Goal: Complete application form: Complete application form

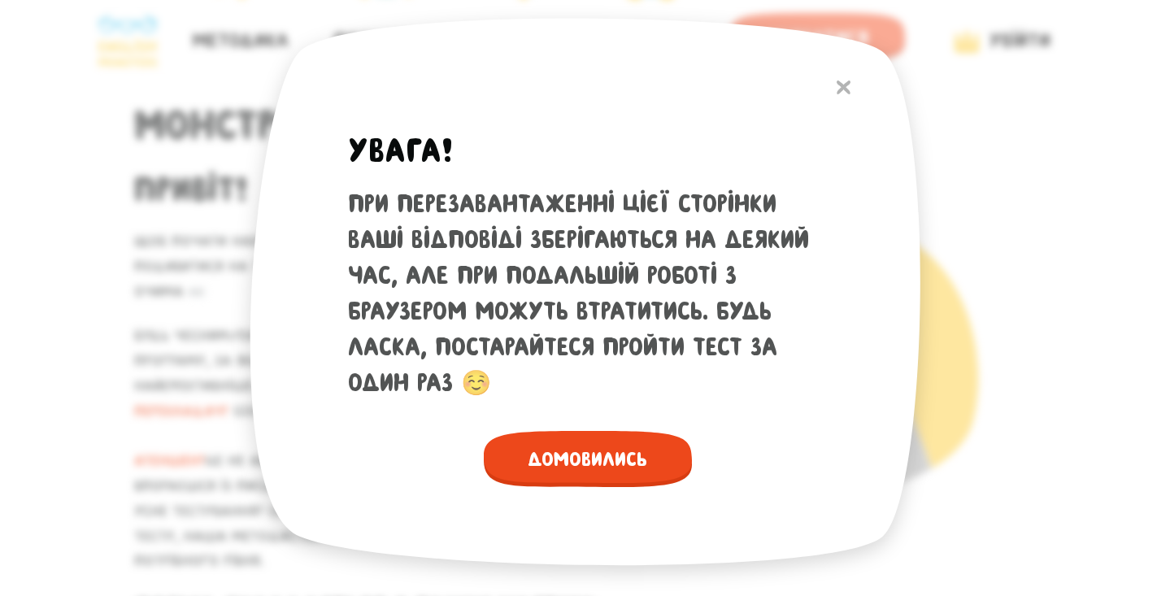
click at [595, 451] on span "Домовились" at bounding box center [588, 459] width 208 height 56
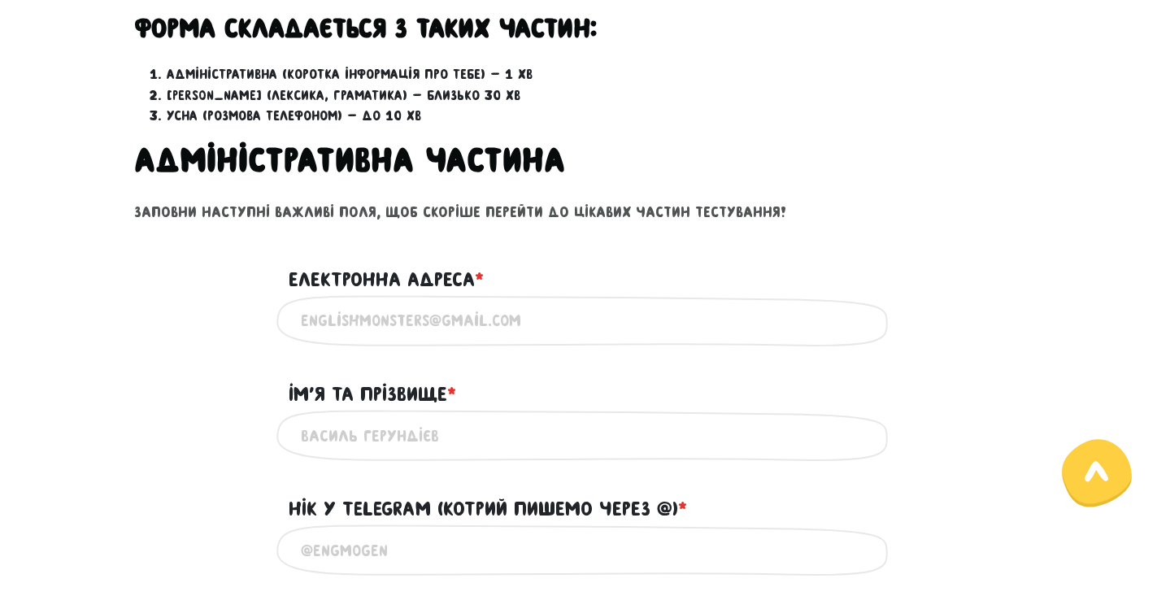
scroll to position [607, 0]
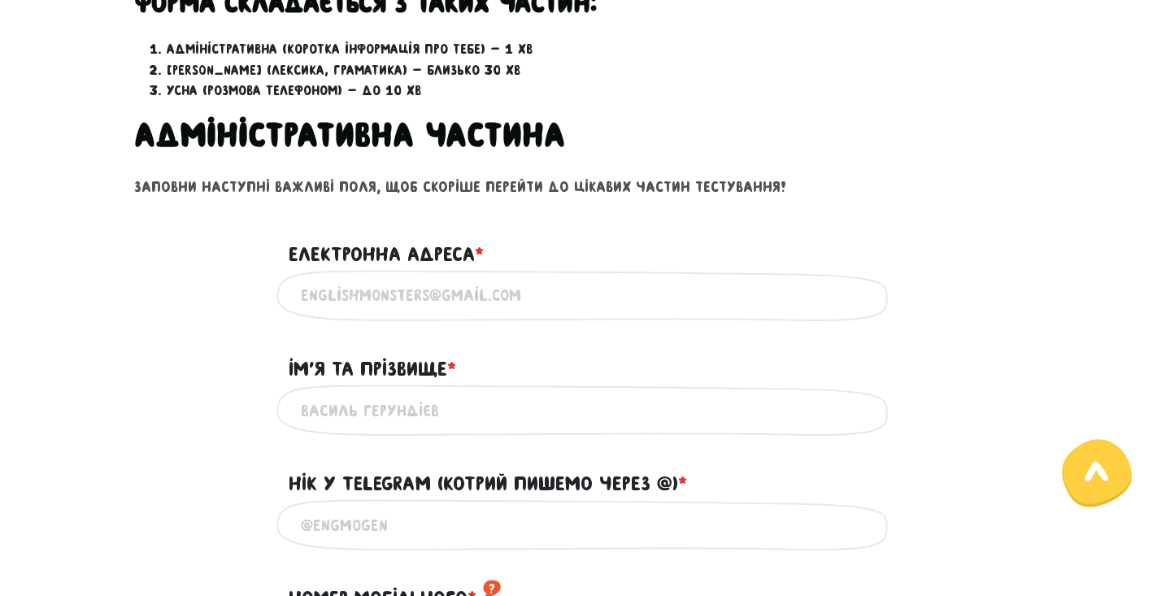
type input "ф"
type input "[EMAIL_ADDRESS][DOMAIN_NAME]"
type input "L"
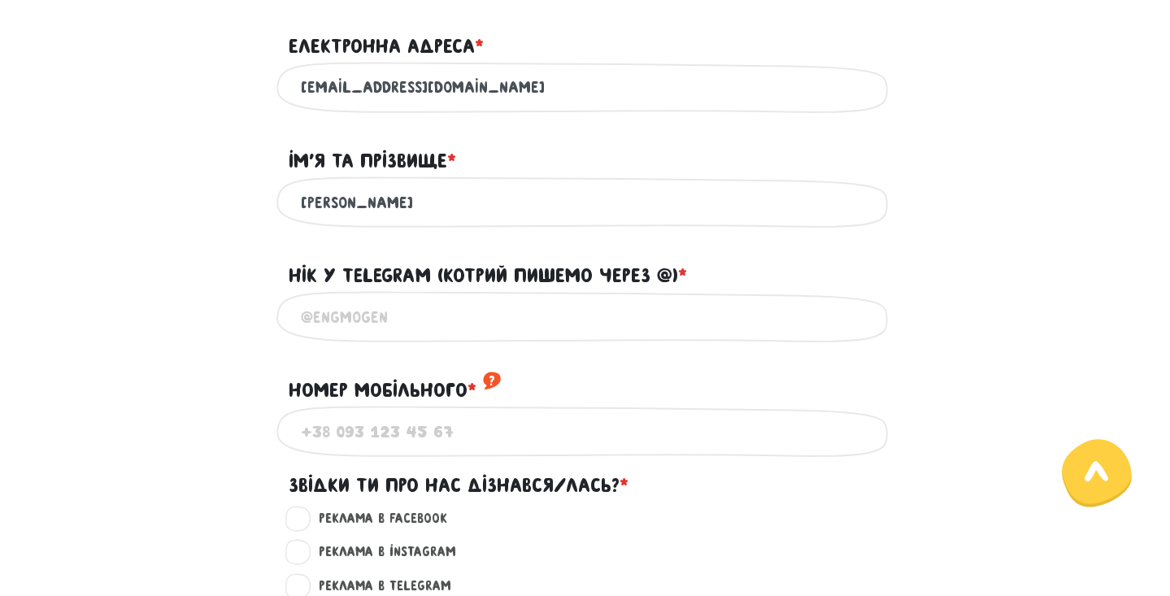
scroll to position [816, 0]
type input "[PERSON_NAME]"
click at [416, 300] on input "@" at bounding box center [585, 316] width 569 height 37
type input "@denandrey777"
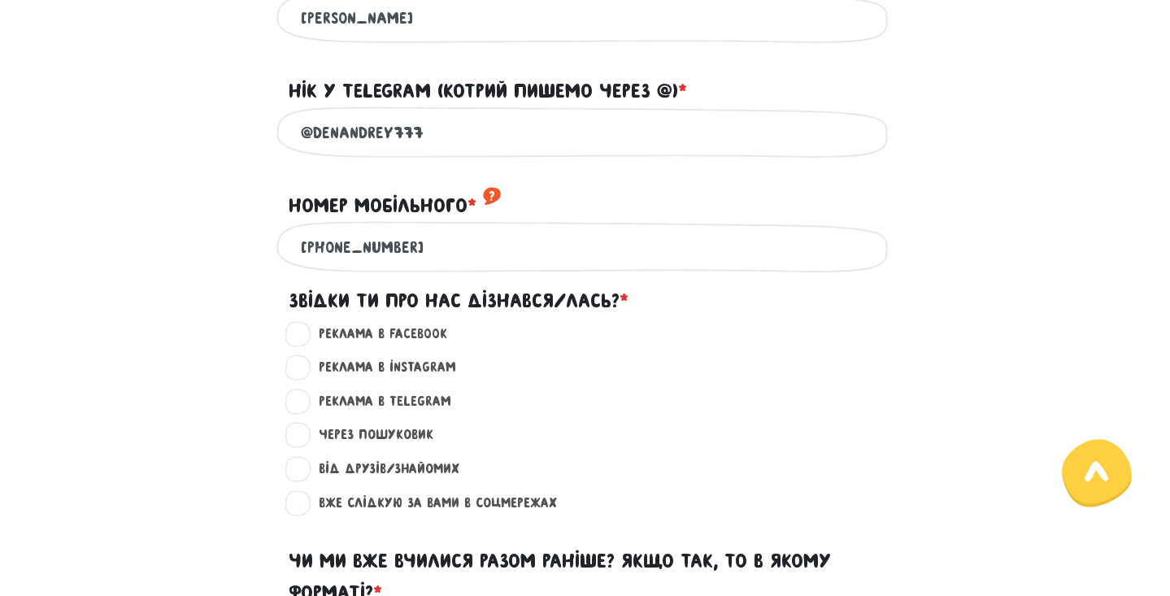
scroll to position [1000, 0]
type input "[PHONE_NUMBER]"
click at [305, 458] on label "Від друзів/знайомих ?" at bounding box center [382, 468] width 155 height 21
click at [299, 458] on input "Від друзів/знайомих ?" at bounding box center [299, 466] width 13 height 16
radio input "true"
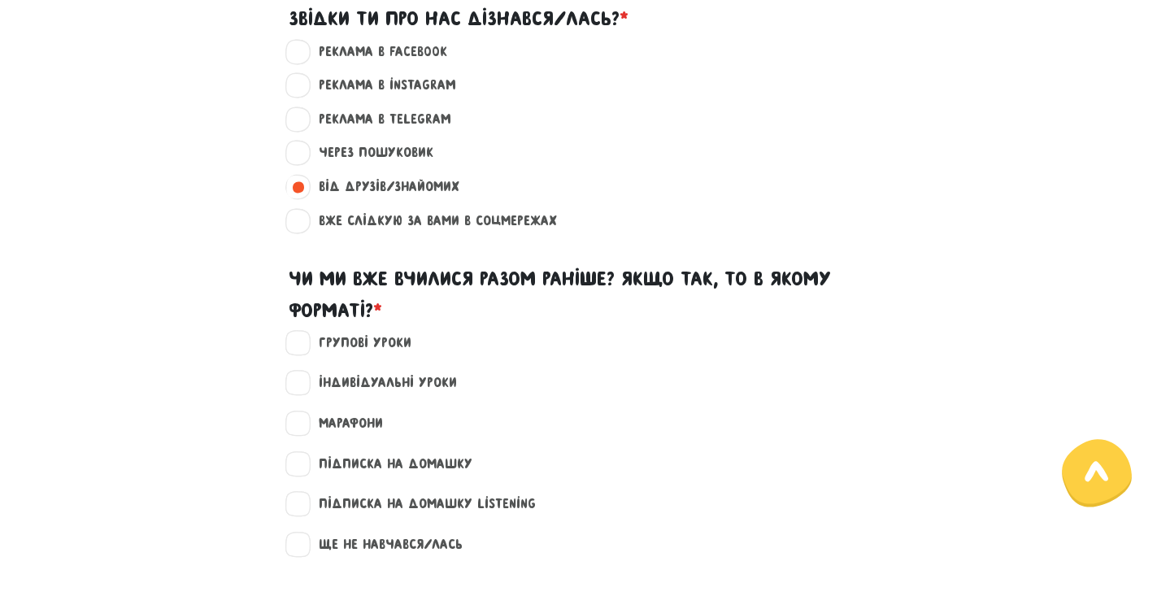
scroll to position [1312, 0]
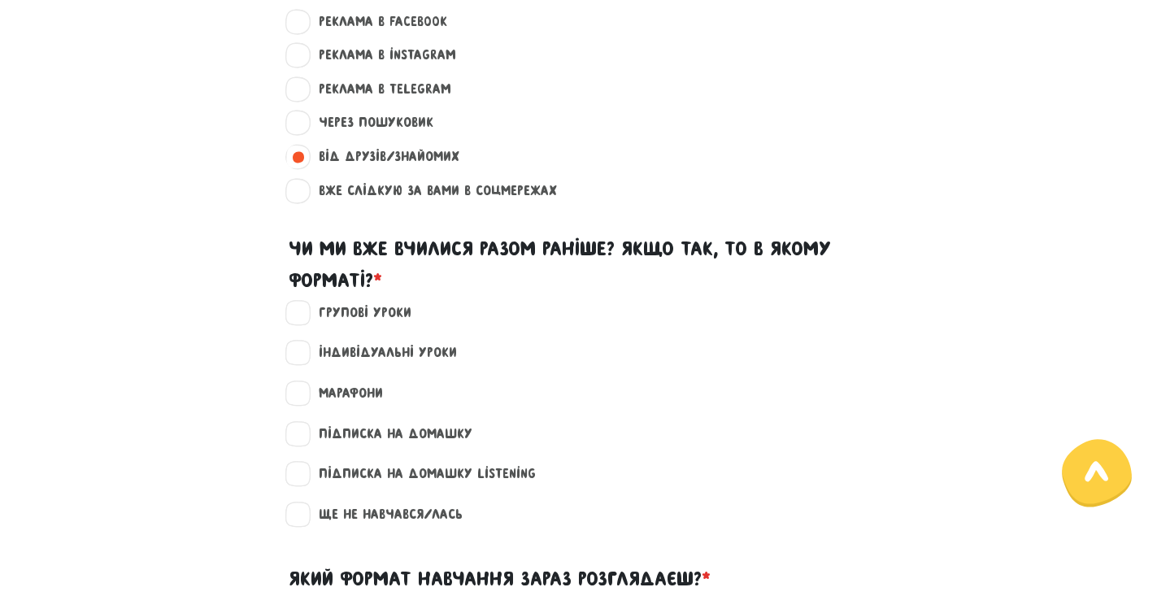
click at [305, 504] on label "Ще не навчався/лась" at bounding box center [384, 514] width 158 height 21
click at [297, 504] on input "Ще не навчався/лась" at bounding box center [299, 512] width 13 height 16
checkbox input "true"
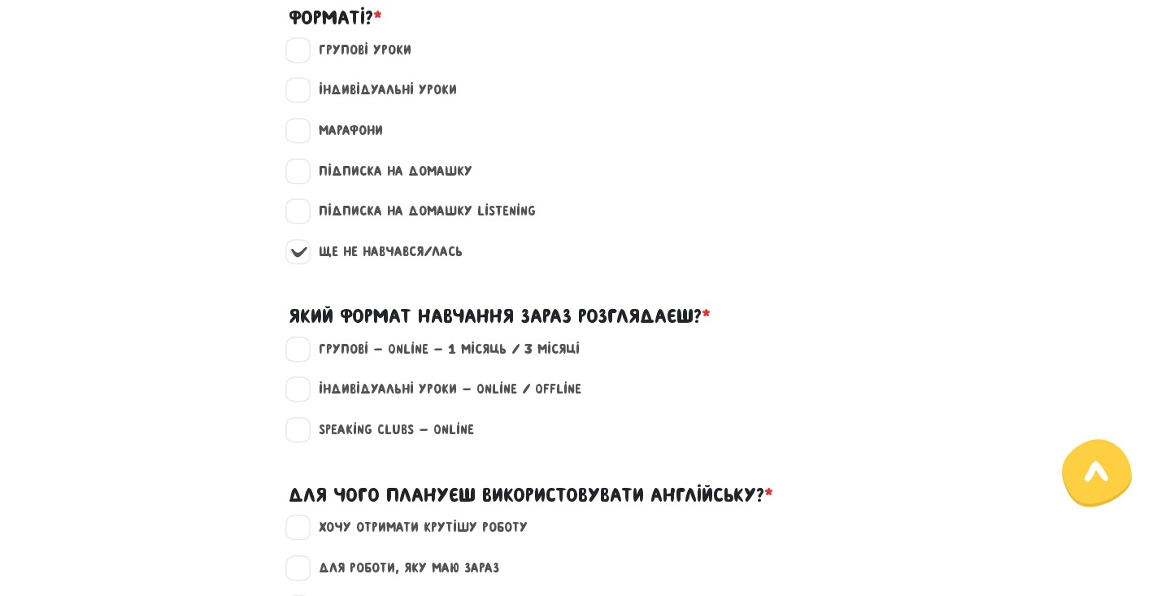
scroll to position [1576, 0]
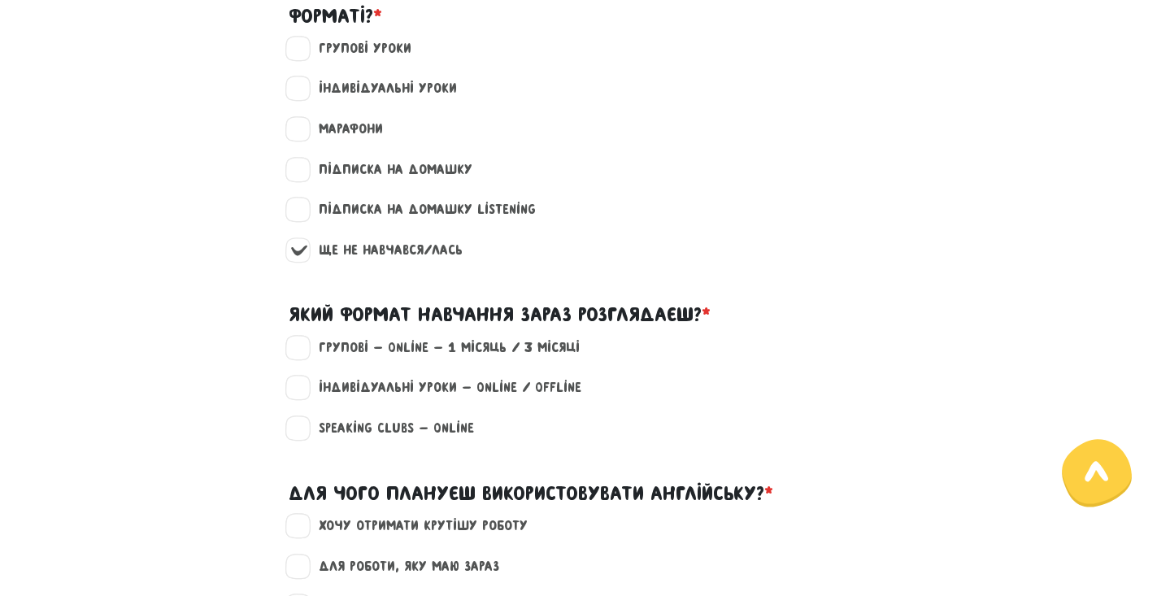
click at [305, 377] on label "Індивідуальні уроки - Online / Offline" at bounding box center [443, 387] width 277 height 21
click at [302, 377] on input "Індивідуальні уроки - Online / Offline" at bounding box center [299, 385] width 13 height 16
checkbox input "true"
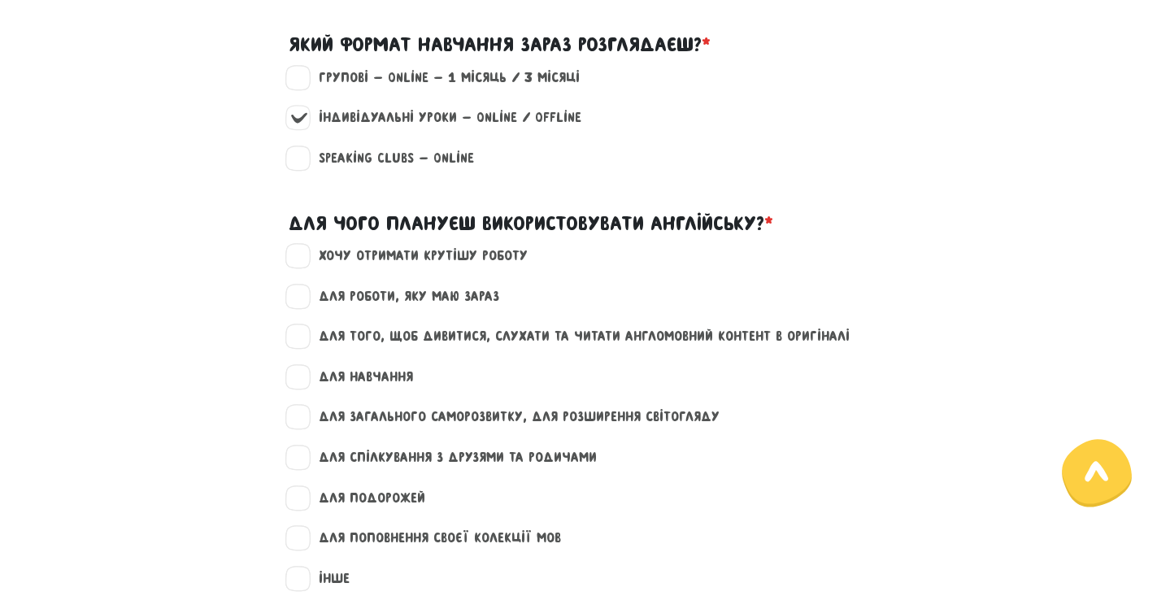
scroll to position [1849, 0]
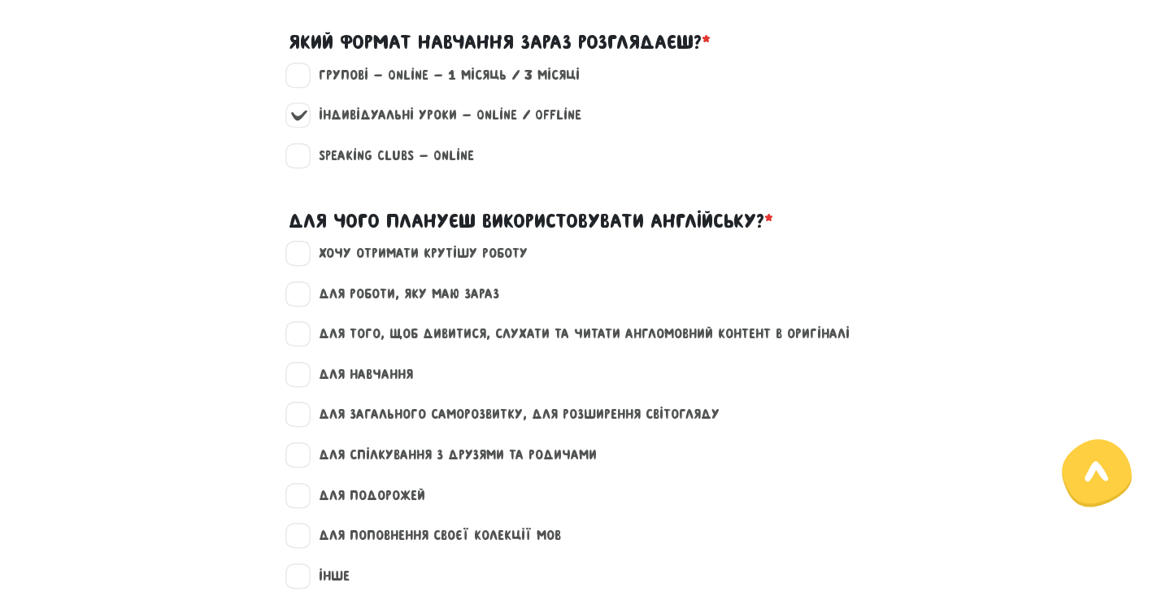
click at [305, 284] on label "для роботи, яку маю зараз" at bounding box center [402, 294] width 194 height 21
click at [299, 284] on input "для роботи, яку маю зараз" at bounding box center [299, 292] width 13 height 16
checkbox input "true"
click at [305, 525] on label "для поповнення своєї колекції мов" at bounding box center [433, 535] width 256 height 21
click at [295, 525] on input "для поповнення своєї колекції мов" at bounding box center [299, 533] width 13 height 16
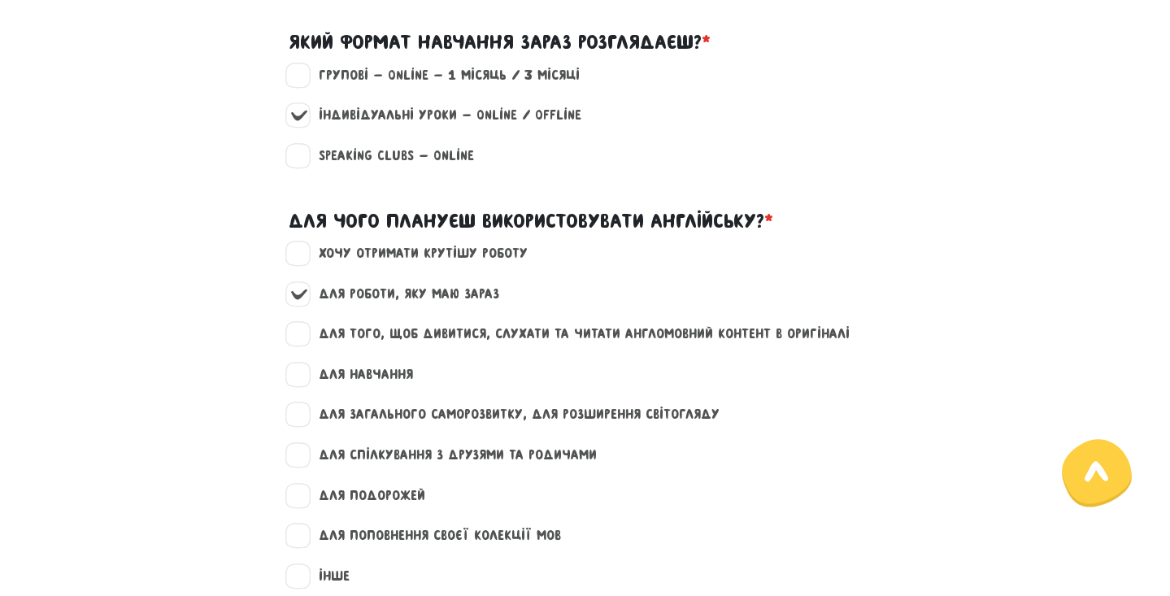
checkbox input "true"
click at [305, 486] on label "для подорожей" at bounding box center [365, 496] width 120 height 21
click at [298, 486] on input "для подорожей" at bounding box center [299, 494] width 13 height 16
checkbox input "true"
click at [305, 324] on label "для того, щоб дивитися, слухати та читати англомовний контент в оригіналі" at bounding box center [577, 334] width 545 height 21
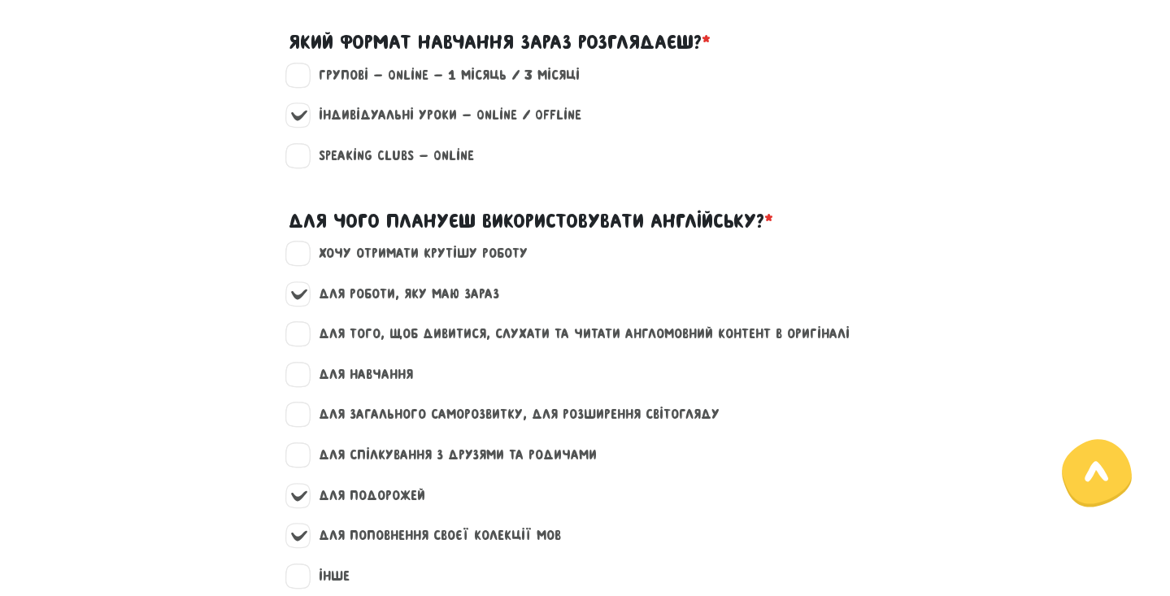
click at [294, 324] on input "для того, щоб дивитися, слухати та читати англомовний контент в оригіналі" at bounding box center [299, 332] width 13 height 16
checkbox input "true"
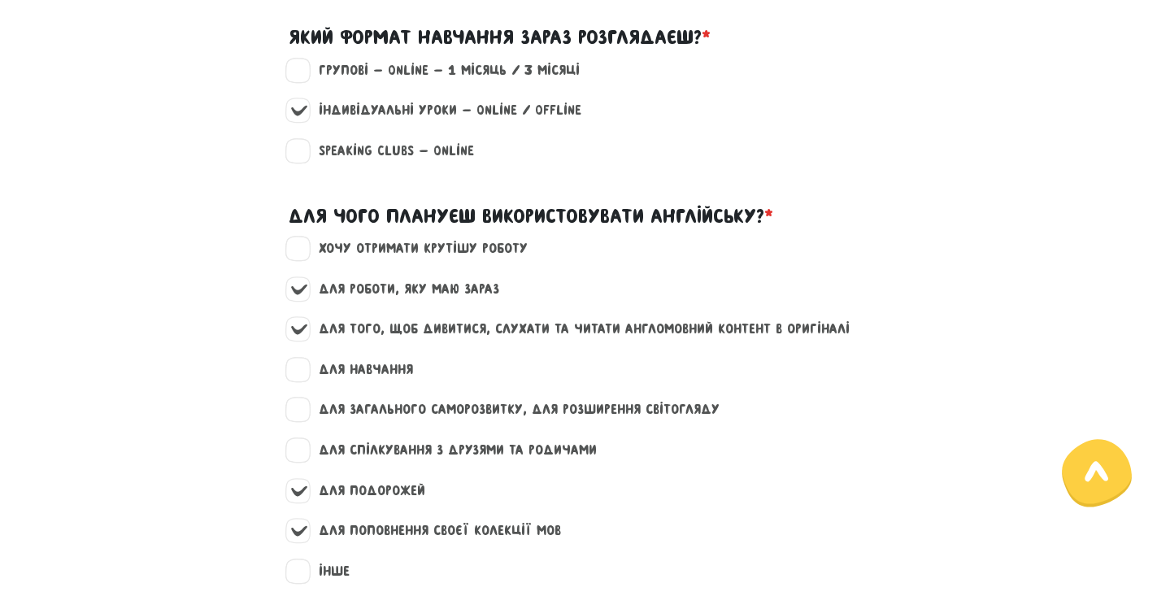
scroll to position [1872, 0]
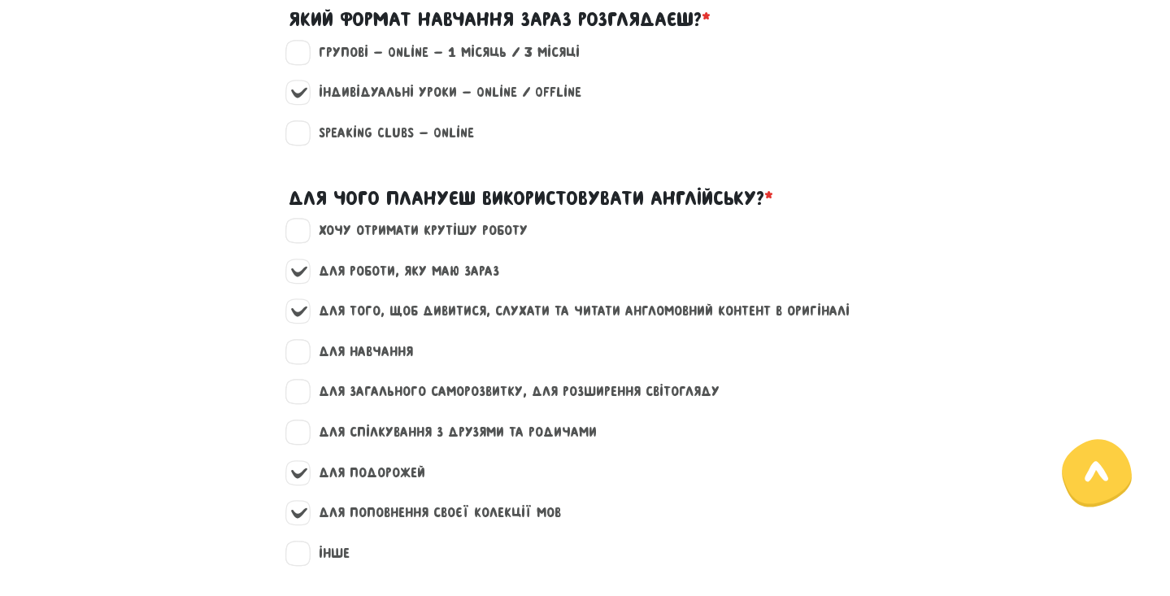
click at [305, 220] on label "хочу отримати крутішу роботу" at bounding box center [416, 230] width 223 height 21
click at [297, 220] on input "хочу отримати крутішу роботу" at bounding box center [299, 228] width 13 height 16
checkbox input "true"
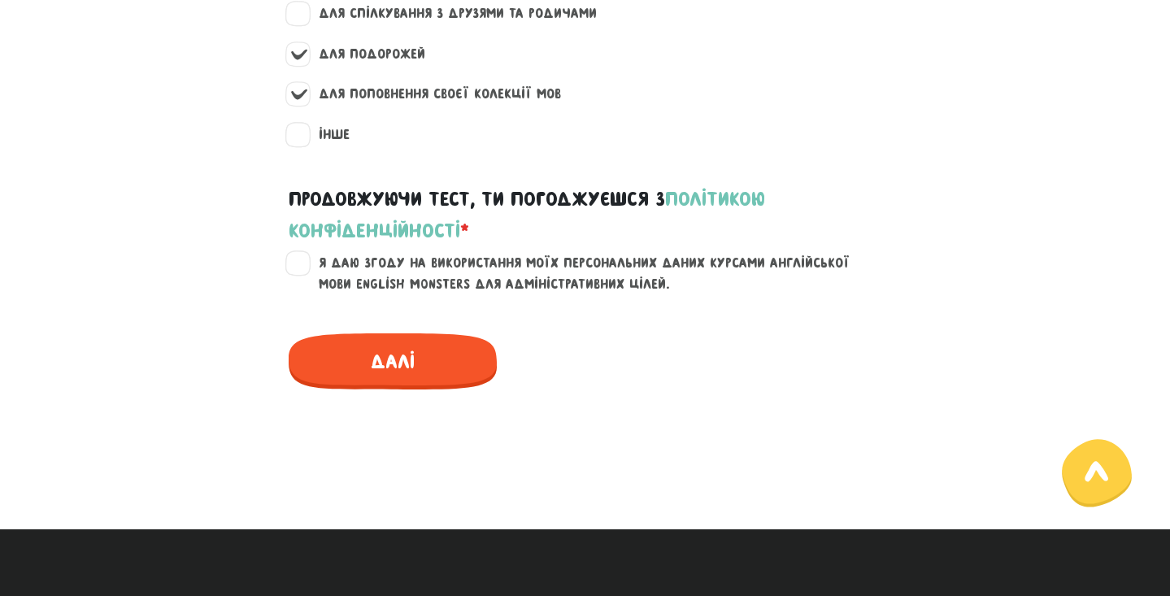
scroll to position [2294, 0]
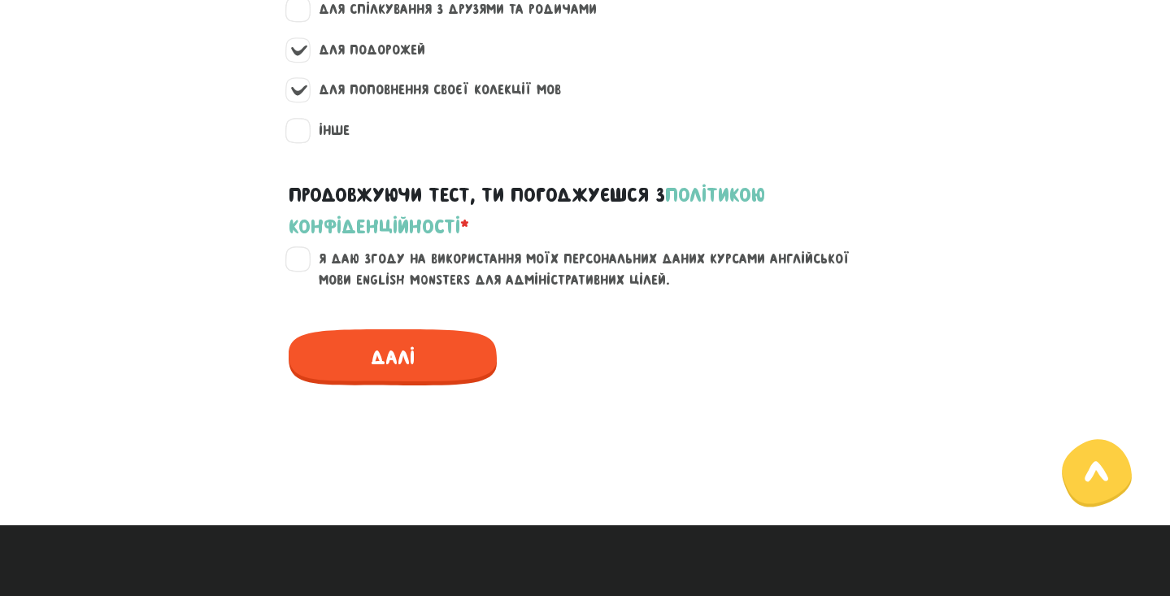
click at [305, 249] on label "Я даю згоду на використання моїх персональних даних курсами англійської мови En…" at bounding box center [595, 269] width 581 height 41
click at [294, 249] on input "Я даю згоду на використання моїх персональних даних курсами англійської мови En…" at bounding box center [299, 257] width 13 height 16
checkbox input "true"
click at [407, 336] on span "Далі" at bounding box center [393, 357] width 208 height 56
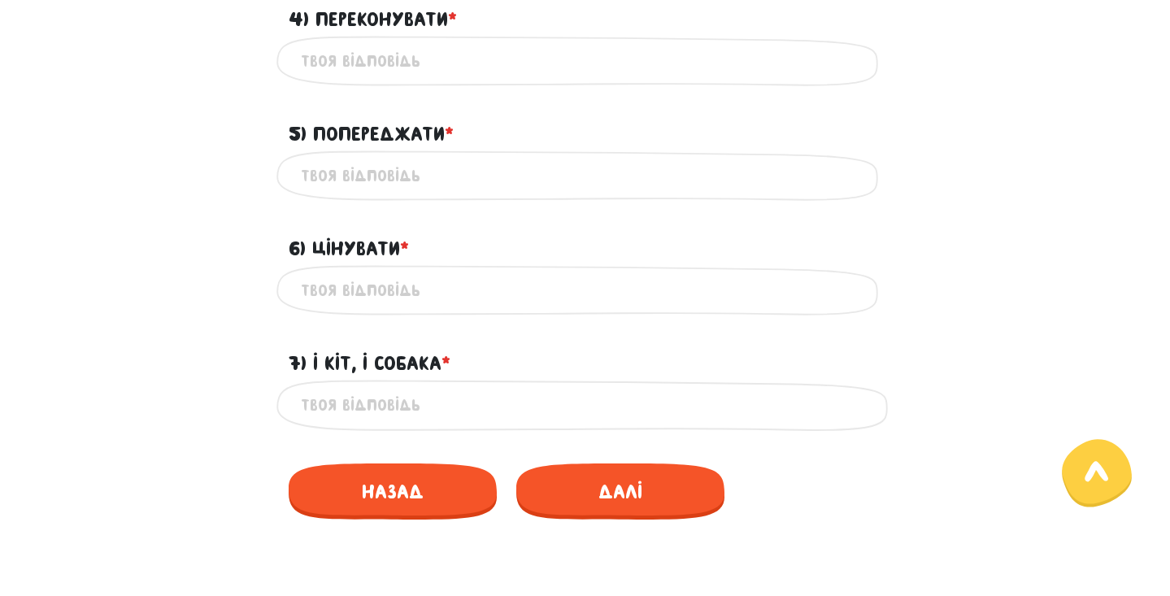
scroll to position [1121, 0]
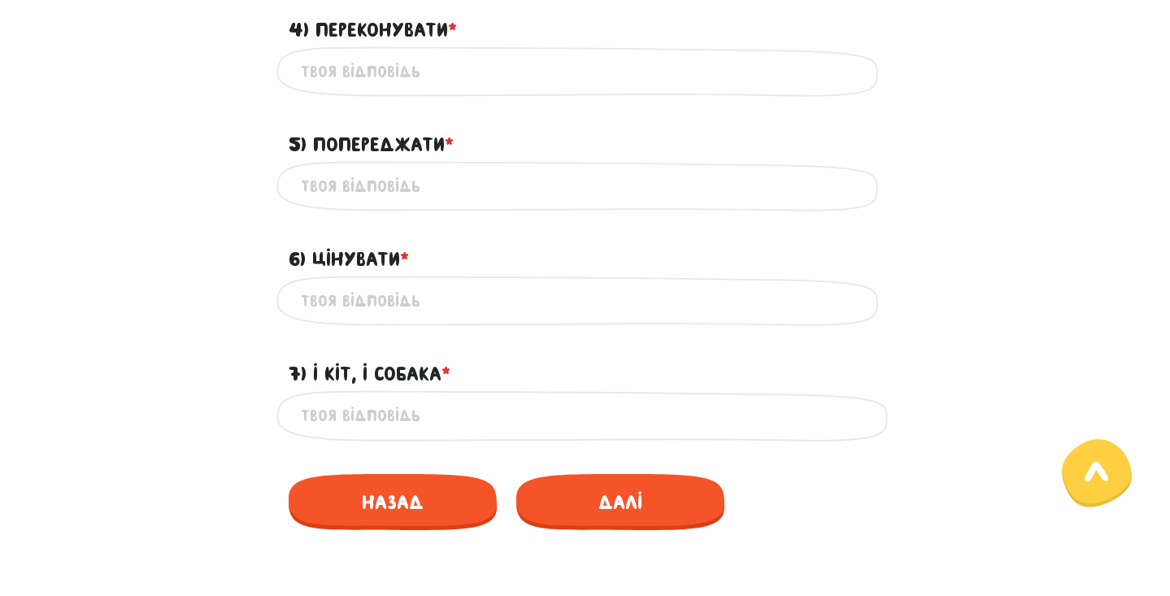
click at [374, 407] on input "7) І кіт, і собака * ?" at bounding box center [585, 416] width 569 height 37
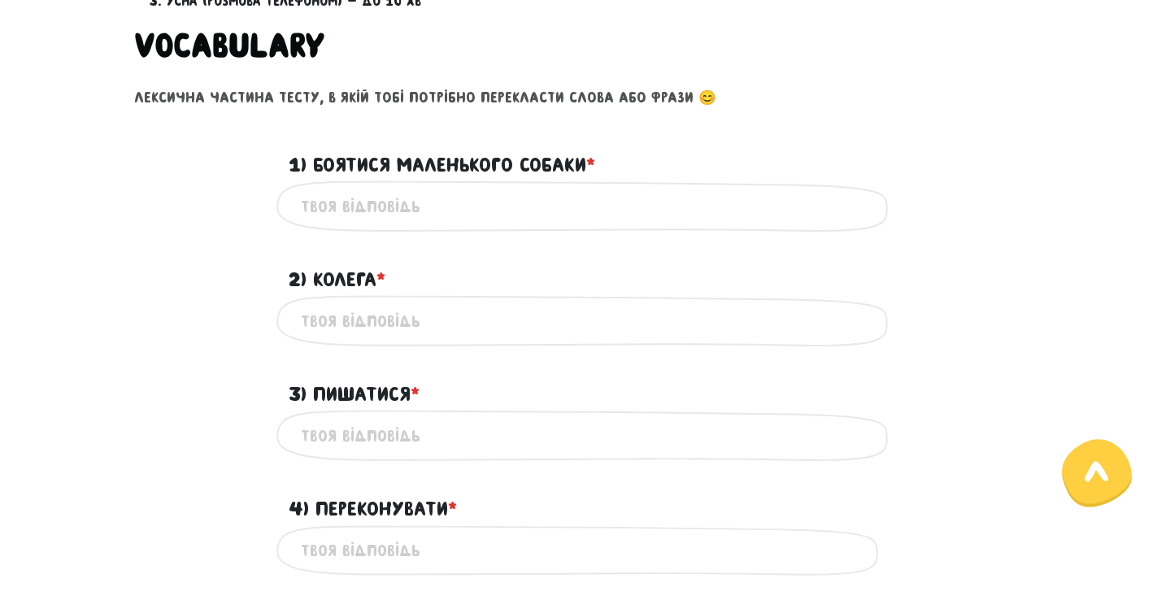
scroll to position [644, 0]
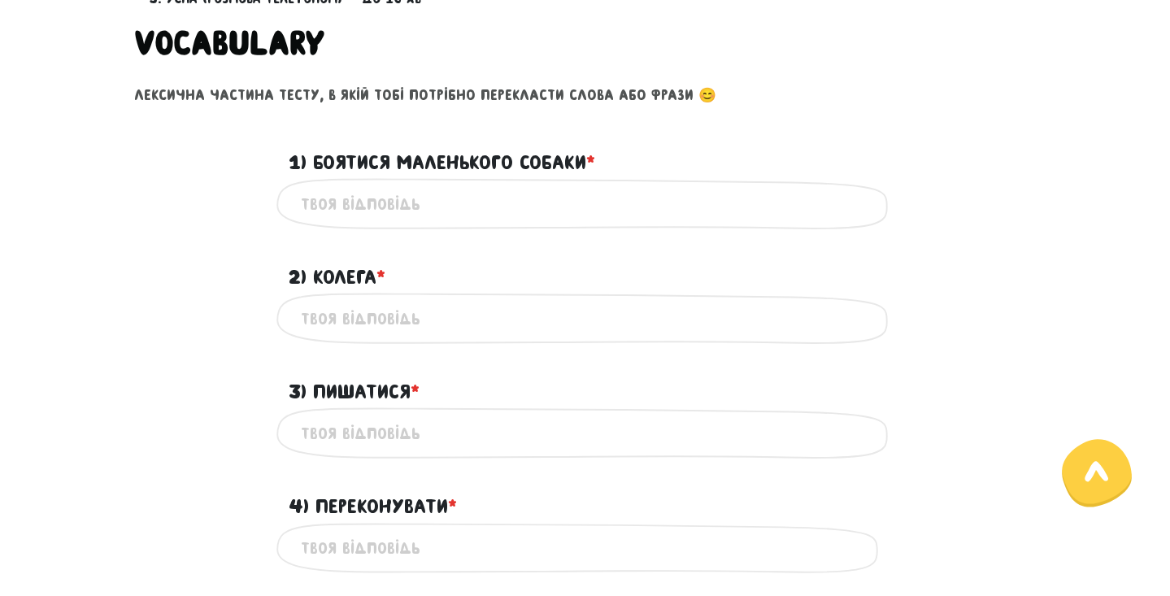
type input "and cat , and dog"
click at [387, 207] on input "1) Боятися маленького собаки * ?" at bounding box center [585, 203] width 569 height 37
type input "scary small dog"
click at [384, 319] on input "2) Колега * ?" at bounding box center [585, 318] width 569 height 37
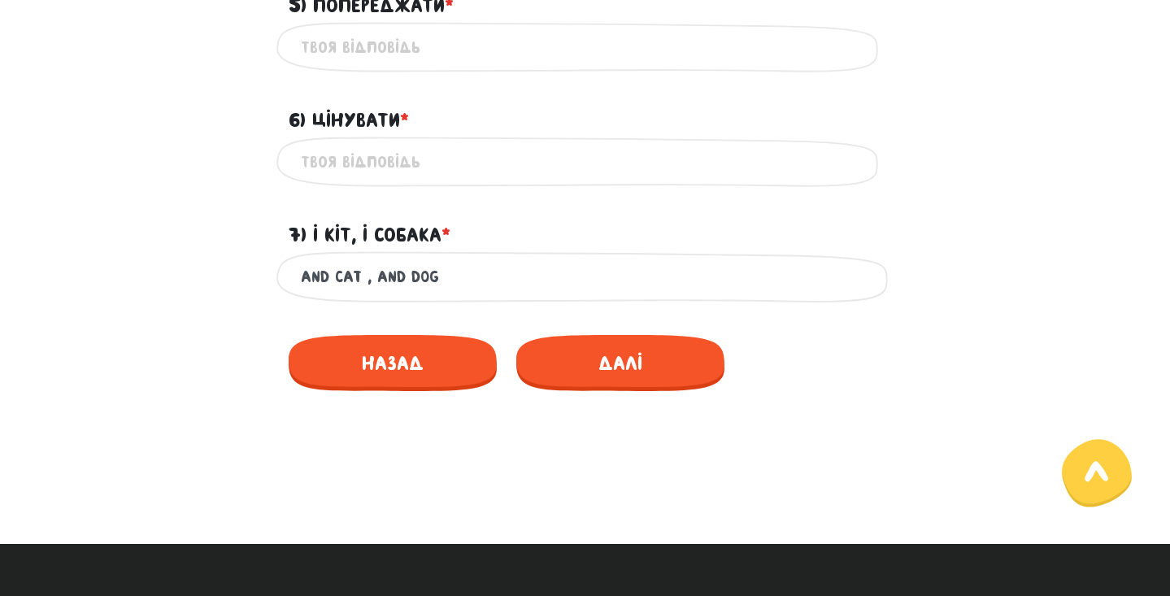
scroll to position [1265, 1]
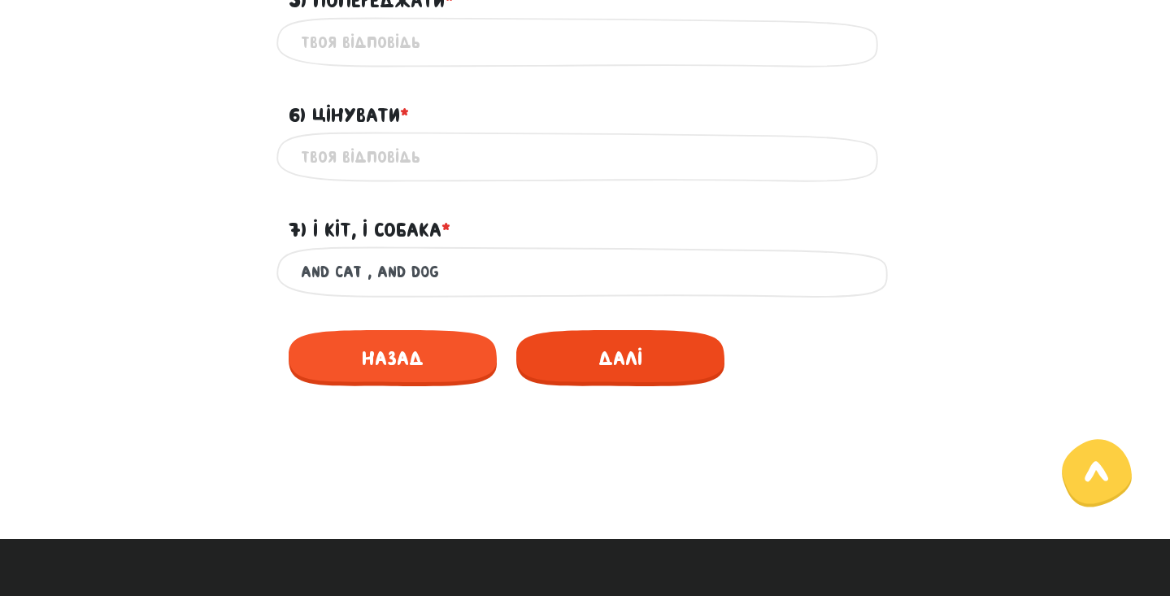
type input "colleg"
click at [620, 365] on span "Далі" at bounding box center [620, 358] width 208 height 56
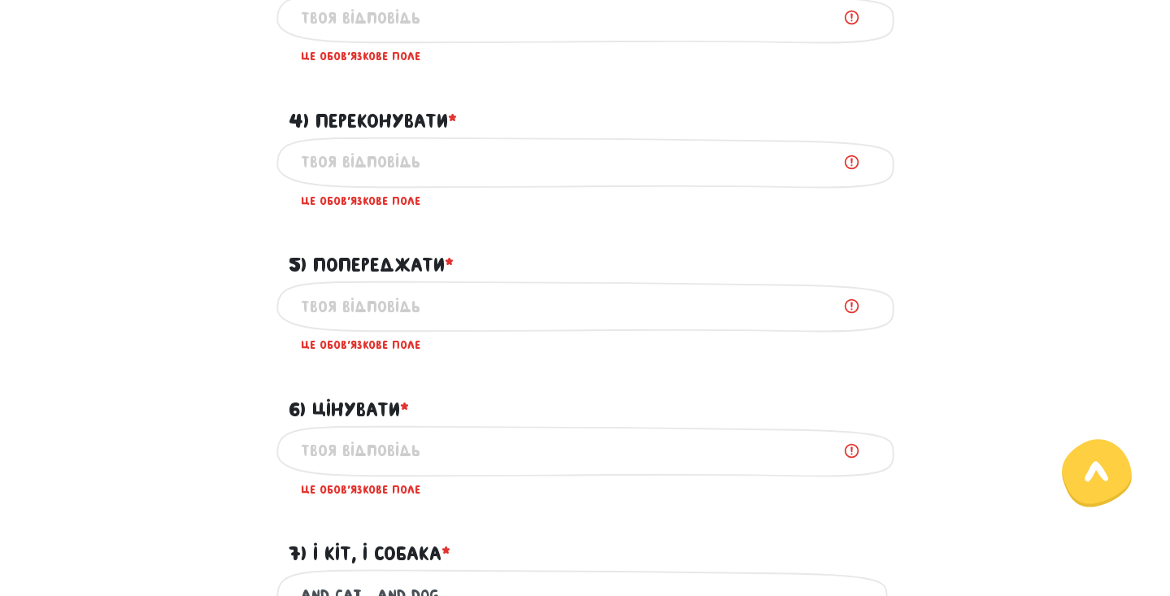
scroll to position [1017, 0]
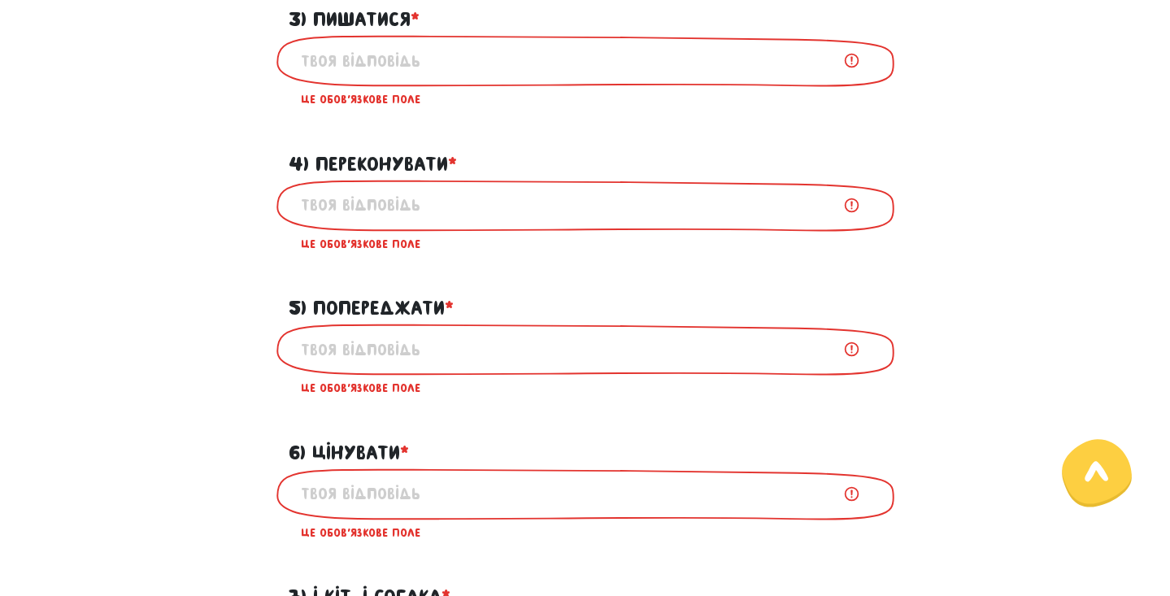
click at [376, 54] on input "3) Пишатися * ?" at bounding box center [585, 60] width 569 height 37
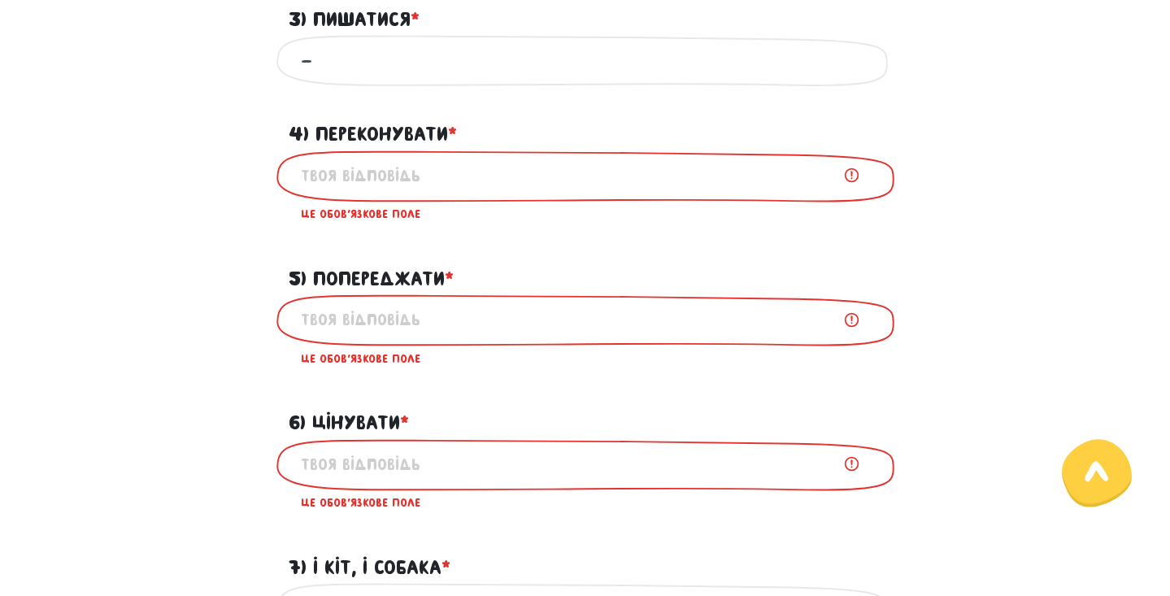
type input "-"
click at [366, 176] on input "4) Переконувати * ?" at bounding box center [585, 176] width 569 height 37
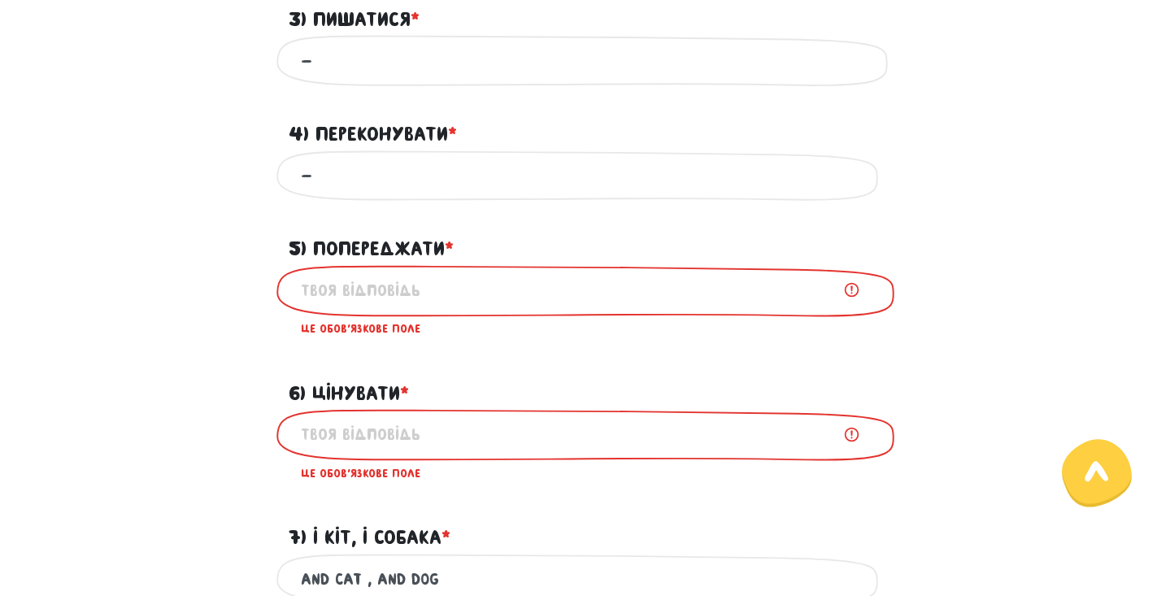
type input "-"
click at [362, 285] on input "5) Попереджати * ?" at bounding box center [585, 290] width 569 height 37
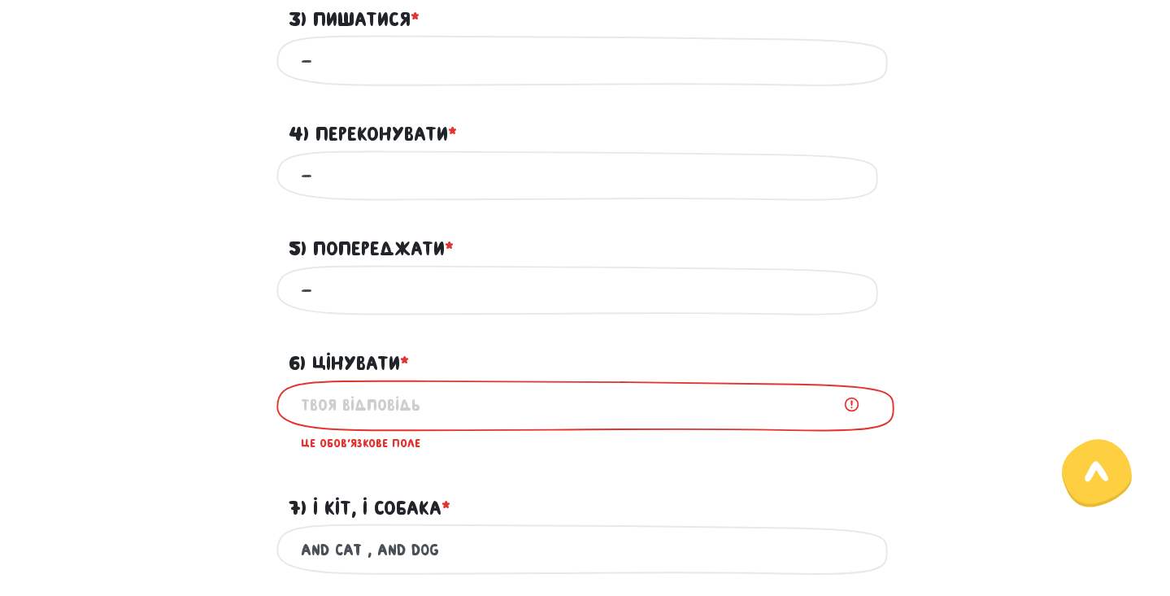
type input "-"
click at [379, 412] on input "6) Цінувати * ?" at bounding box center [585, 405] width 569 height 37
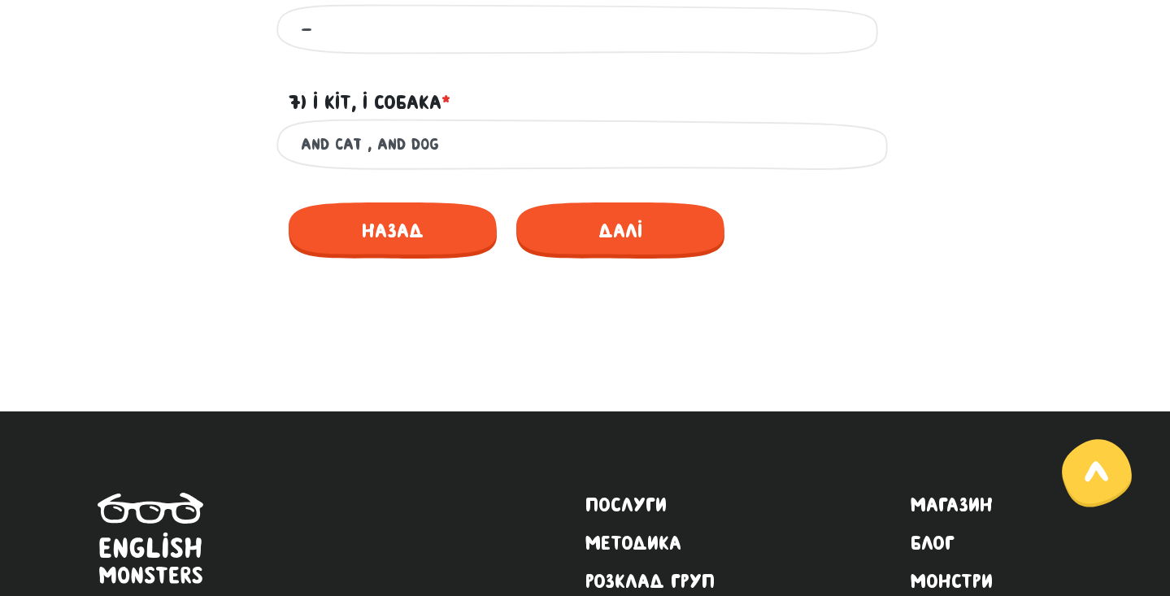
scroll to position [1514, 0]
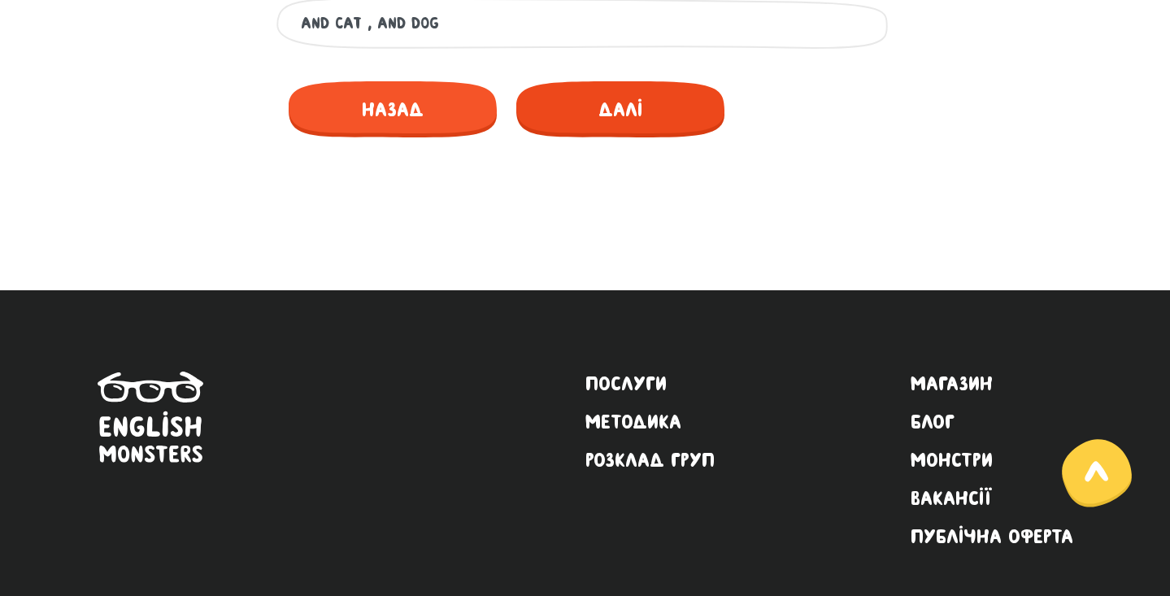
type input "-"
click at [623, 120] on span "Далі" at bounding box center [620, 109] width 208 height 56
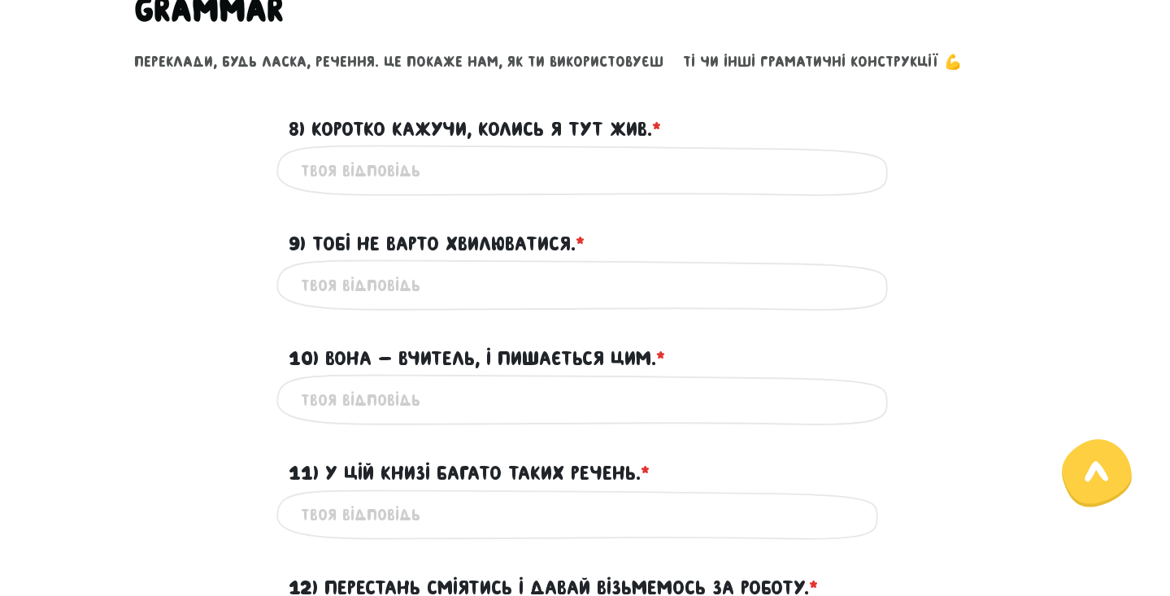
scroll to position [676, 0]
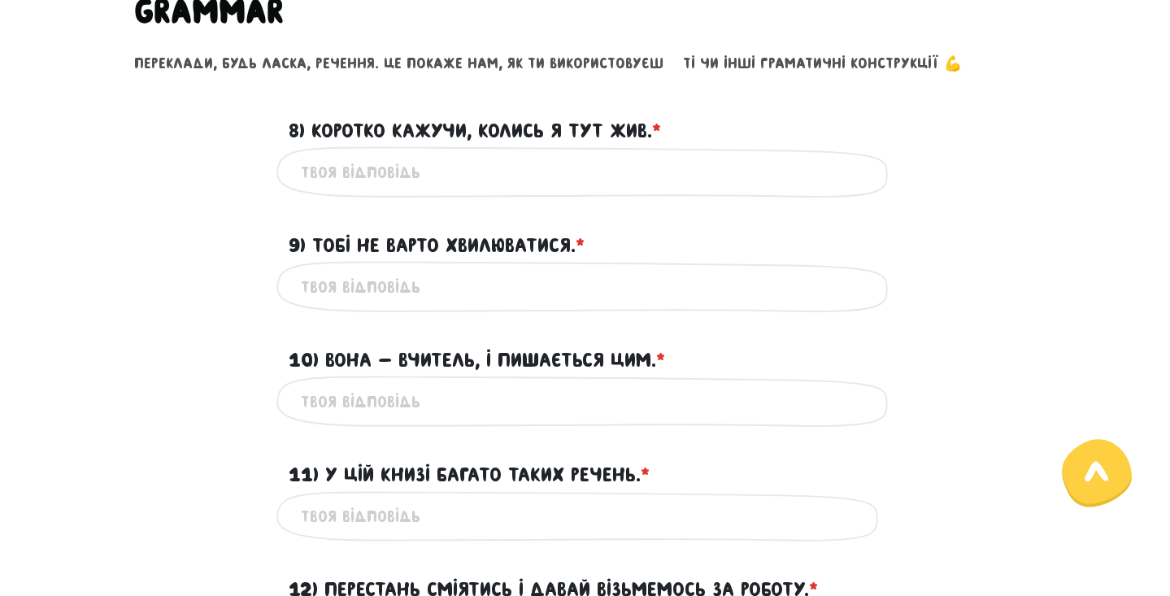
click at [364, 176] on input "8) Коротко кажучи, колись я тут жив. * ?" at bounding box center [585, 172] width 569 height 37
type input "whan I lived in here"
click at [358, 286] on input "9) Тобі не варто хвилюватися. * ?" at bounding box center [585, 286] width 569 height 37
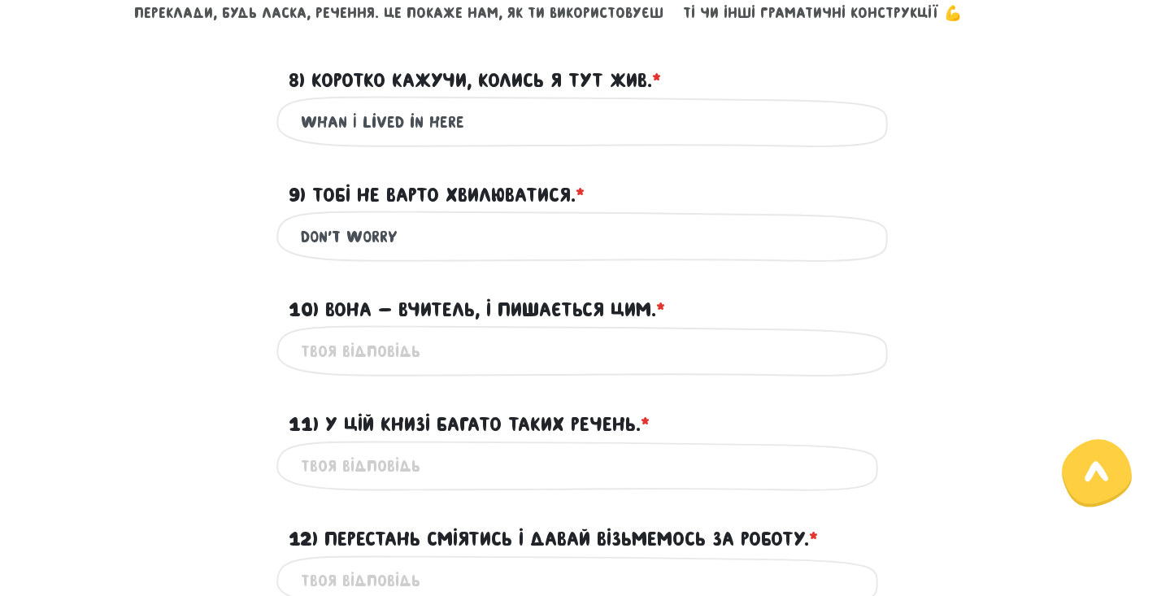
scroll to position [731, 0]
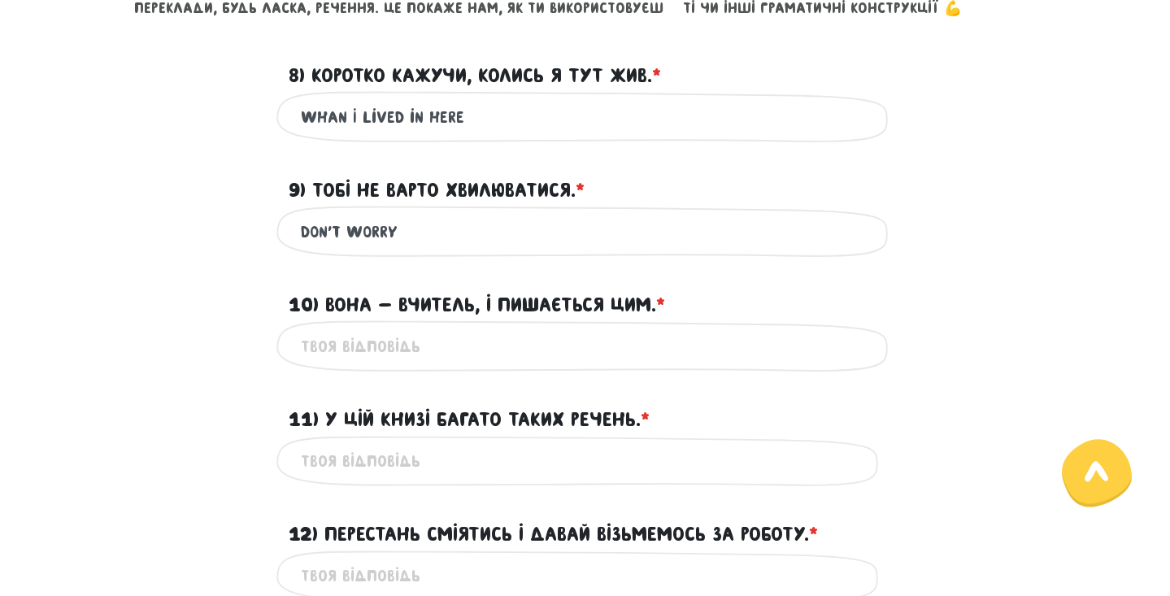
type input "don't worry"
click at [338, 113] on input "whan I lived in here" at bounding box center [585, 116] width 569 height 37
click at [480, 120] on input "when I lived in here" at bounding box center [585, 116] width 569 height 37
type input "when I lived in here"
click at [390, 320] on div "Це обов'язкове поле" at bounding box center [586, 345] width 618 height 51
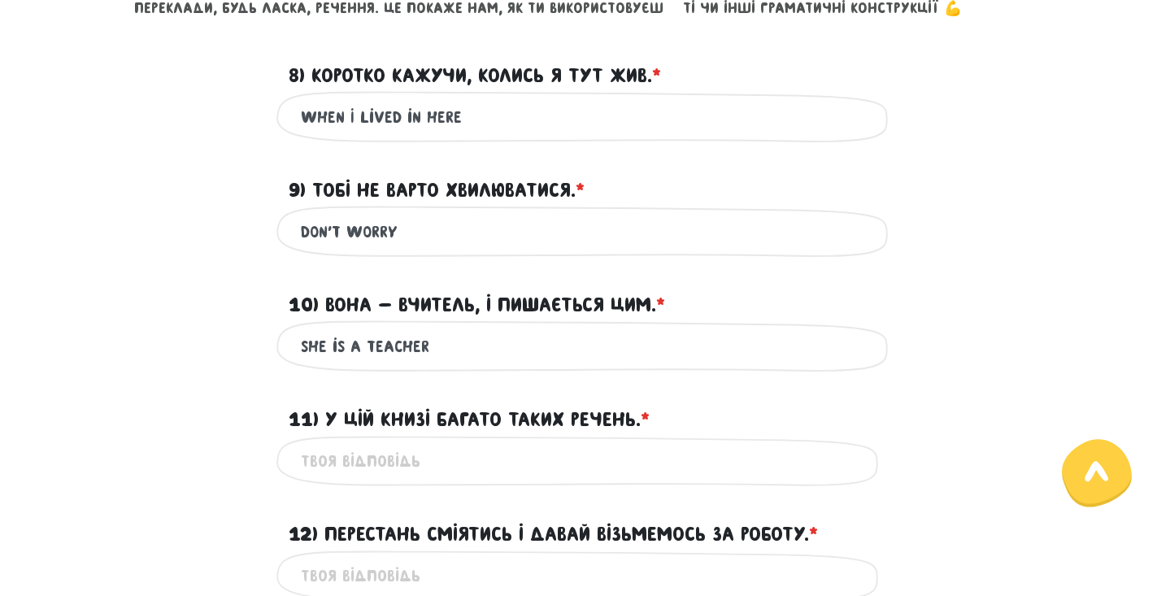
type input "she is a teacher"
click at [397, 453] on input "11) У цій книзі багато таких речень. * ?" at bounding box center [585, 461] width 569 height 37
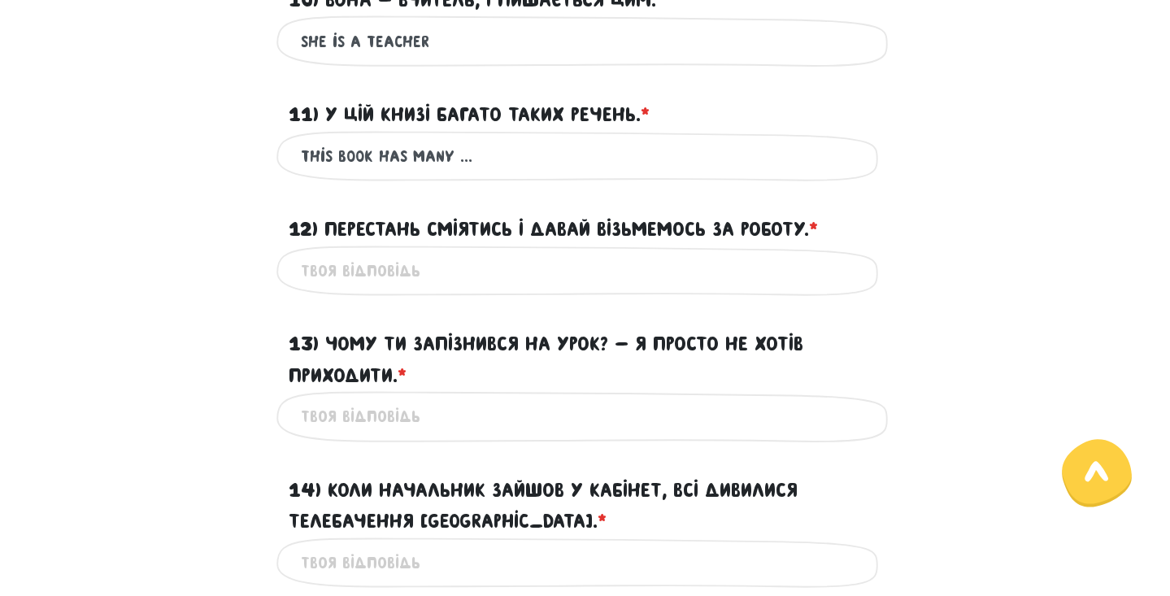
scroll to position [1043, 0]
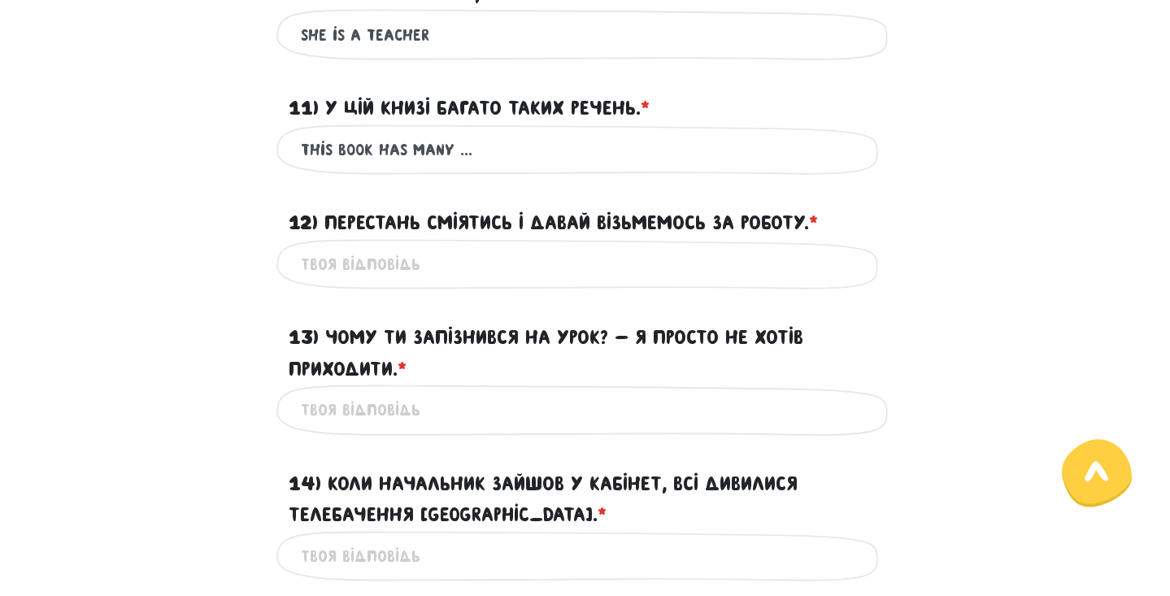
type input "this book has many ..."
click at [425, 255] on input "12) Перестань сміятись і давай візьмемось за роботу. * ?" at bounding box center [585, 264] width 569 height 37
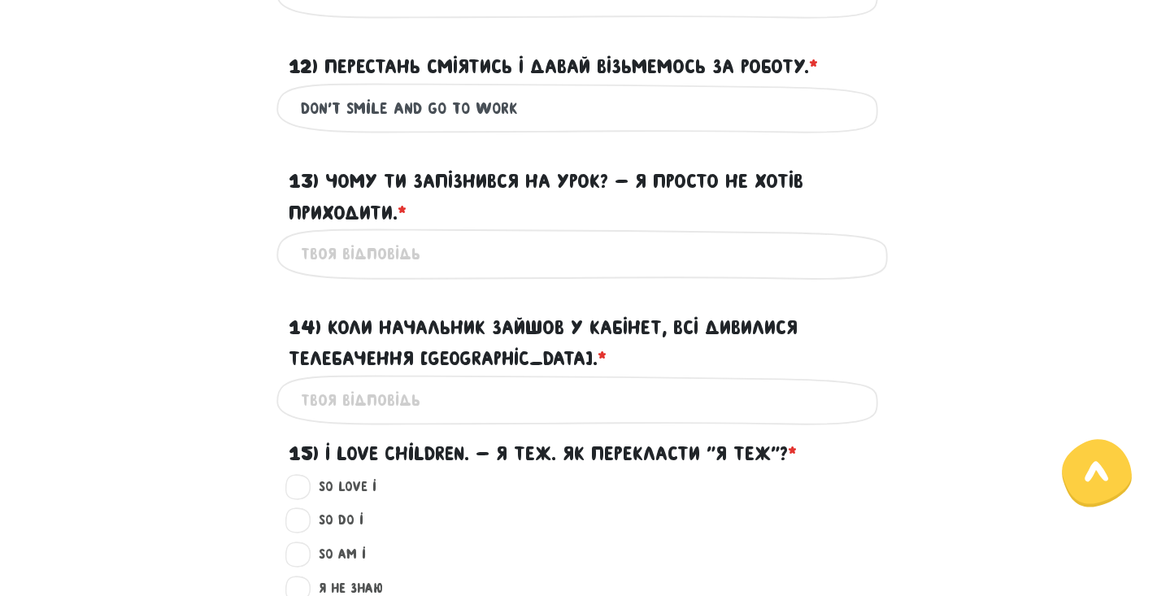
scroll to position [1200, 0]
type input "don't smile and go to work"
click at [377, 257] on input "13) Чому ти запізнився на урок? - Я просто не хотів приходити. * ?" at bounding box center [585, 253] width 569 height 37
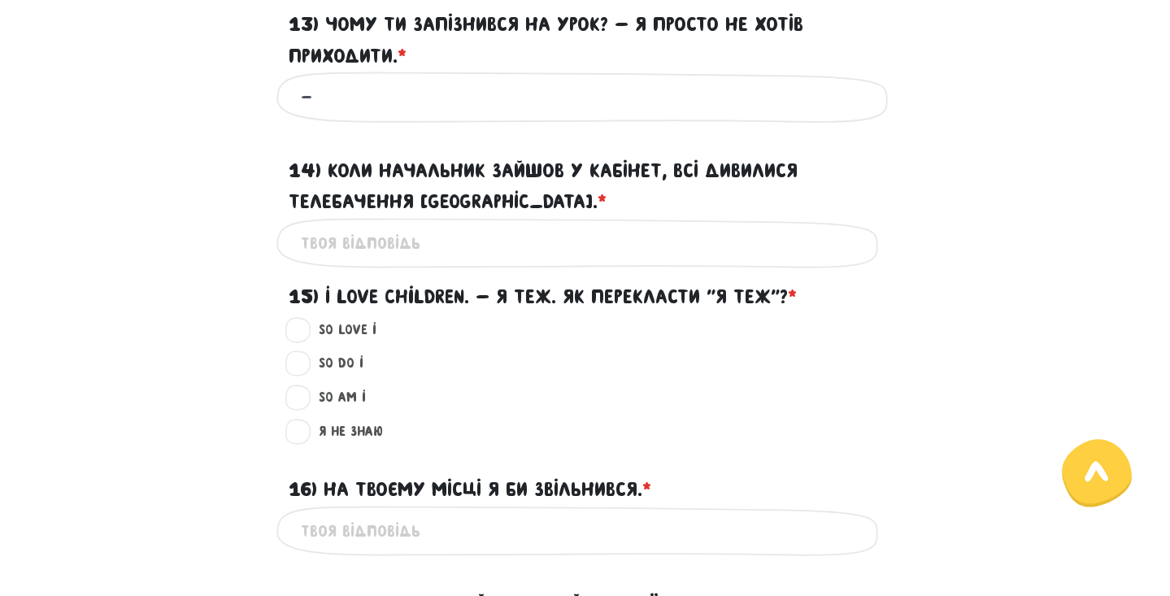
scroll to position [1359, 0]
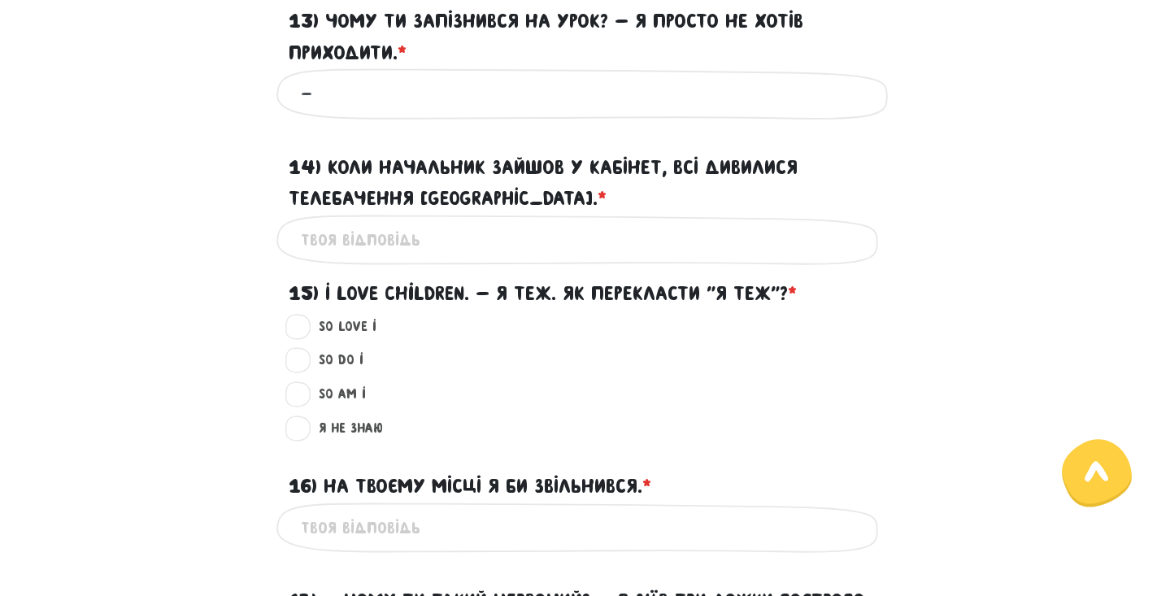
type input "-"
click at [377, 226] on input "14) Коли начальник зайшов у кабінет, всі дивилися Телебачення [GEOGRAPHIC_DATA]…" at bounding box center [585, 240] width 569 height 37
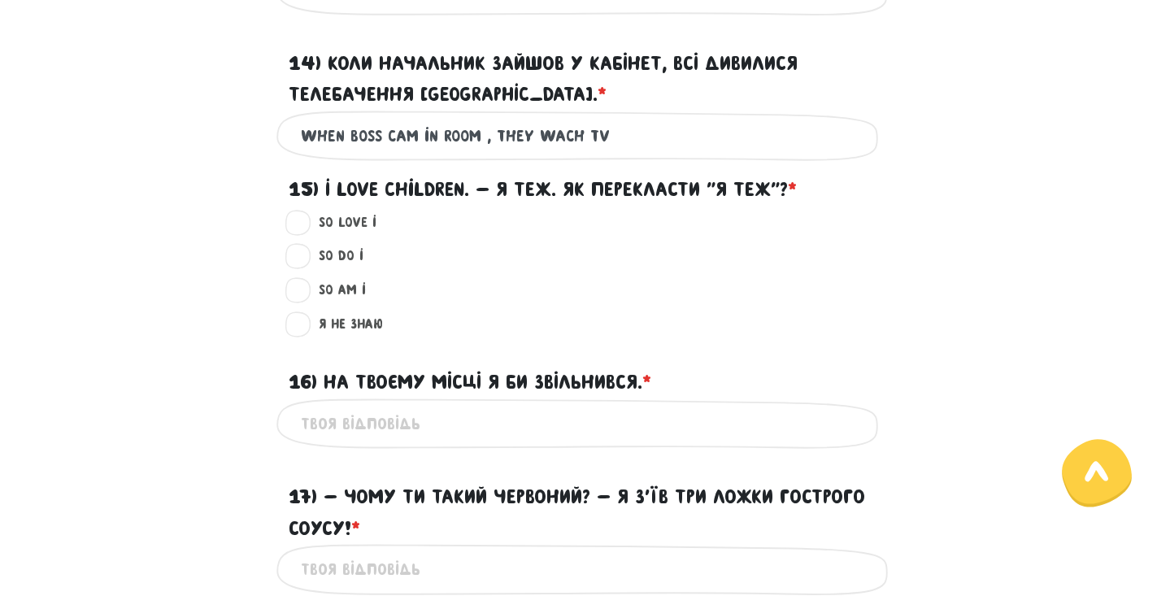
scroll to position [1466, 0]
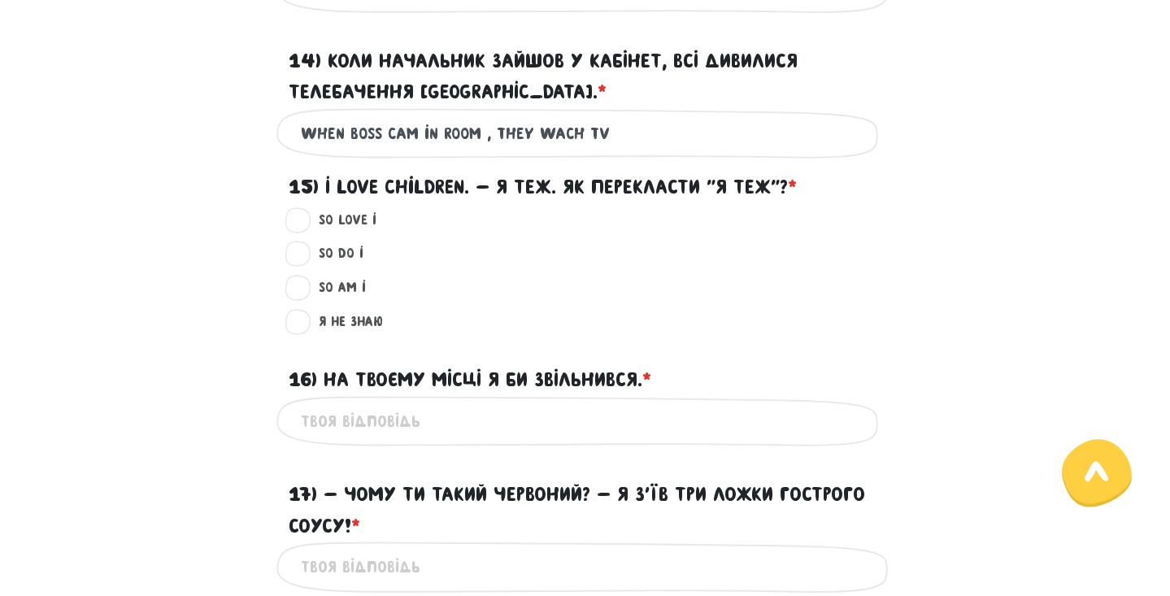
type input "when boss cam in room , they wach tv"
click at [305, 283] on label "So am I ?" at bounding box center [335, 287] width 61 height 21
click at [300, 283] on input "So am I ?" at bounding box center [299, 285] width 13 height 16
radio input "true"
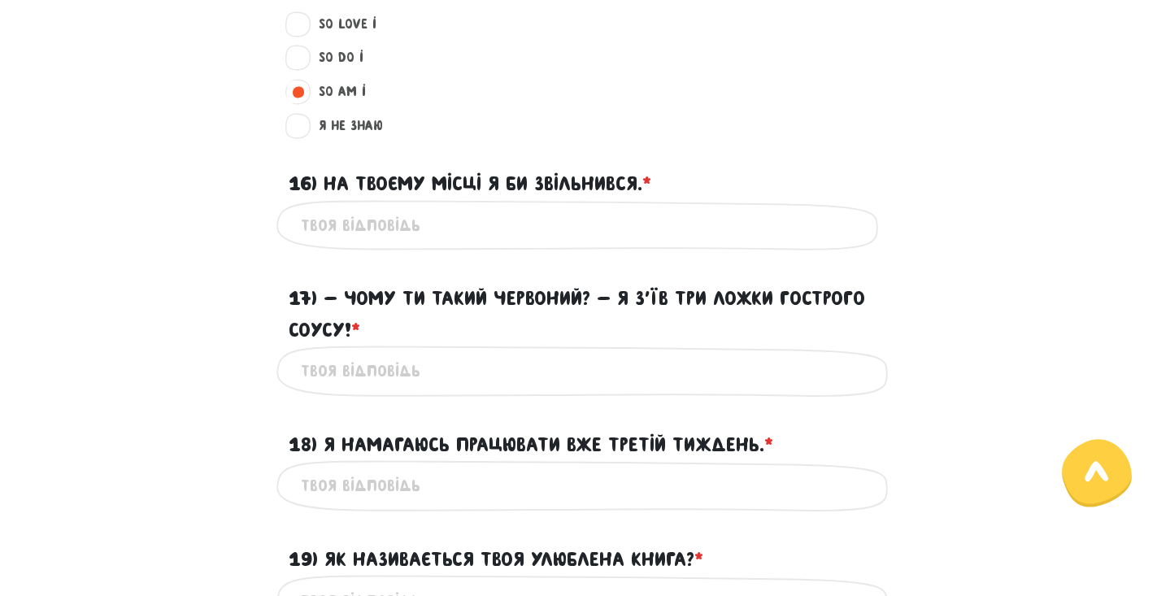
scroll to position [1665, 0]
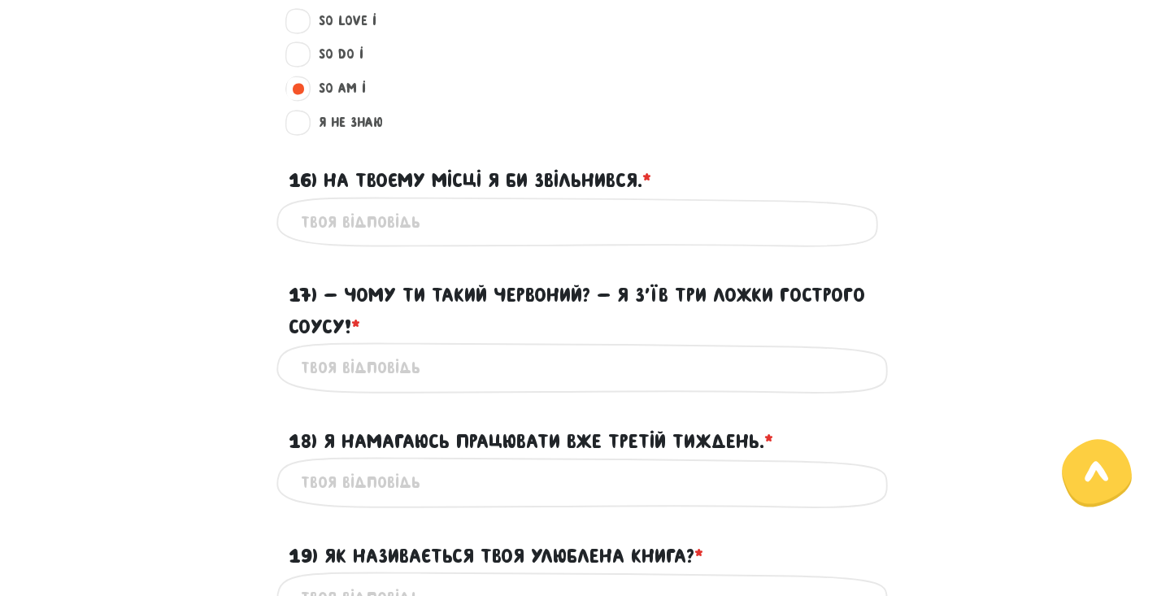
click at [381, 197] on div "Це обов'язкове поле" at bounding box center [586, 222] width 618 height 51
click at [379, 207] on input "16) На твоєму місці я би звільнився. * ?" at bounding box center [585, 222] width 569 height 37
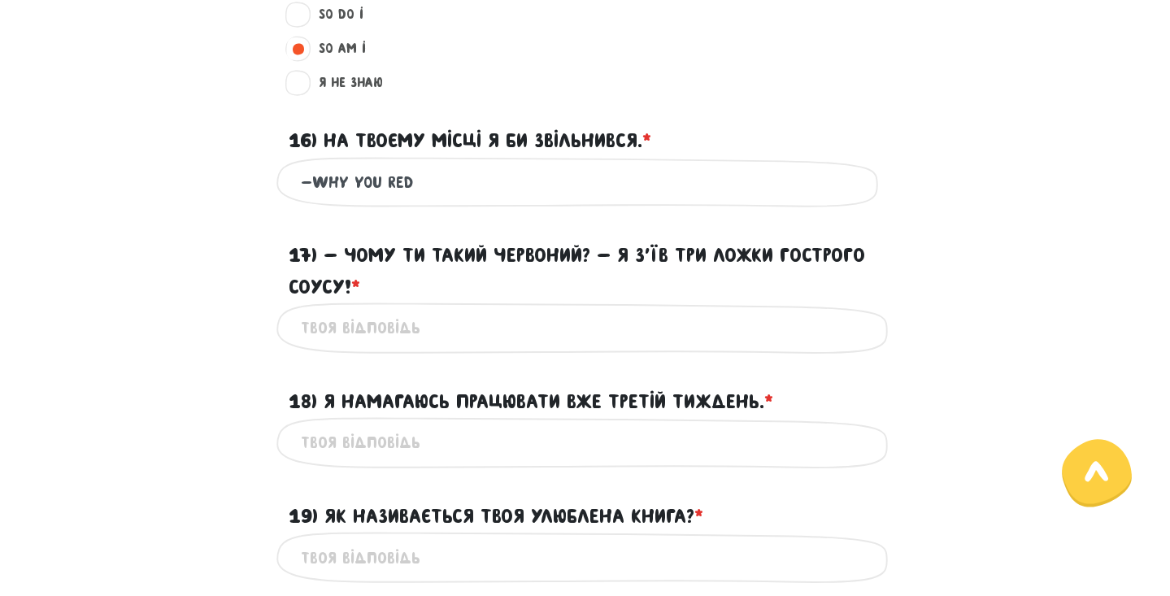
click at [348, 174] on input "-why you red" at bounding box center [585, 182] width 569 height 37
click at [464, 176] on input "-why are you red" at bounding box center [585, 182] width 569 height 37
drag, startPoint x: 460, startPoint y: 175, endPoint x: 248, endPoint y: 172, distance: 212.3
click at [248, 172] on div "-why are you red ? Це обов'язкове поле" at bounding box center [585, 182] width 927 height 51
click at [316, 178] on input "-why are you red ?" at bounding box center [585, 182] width 569 height 37
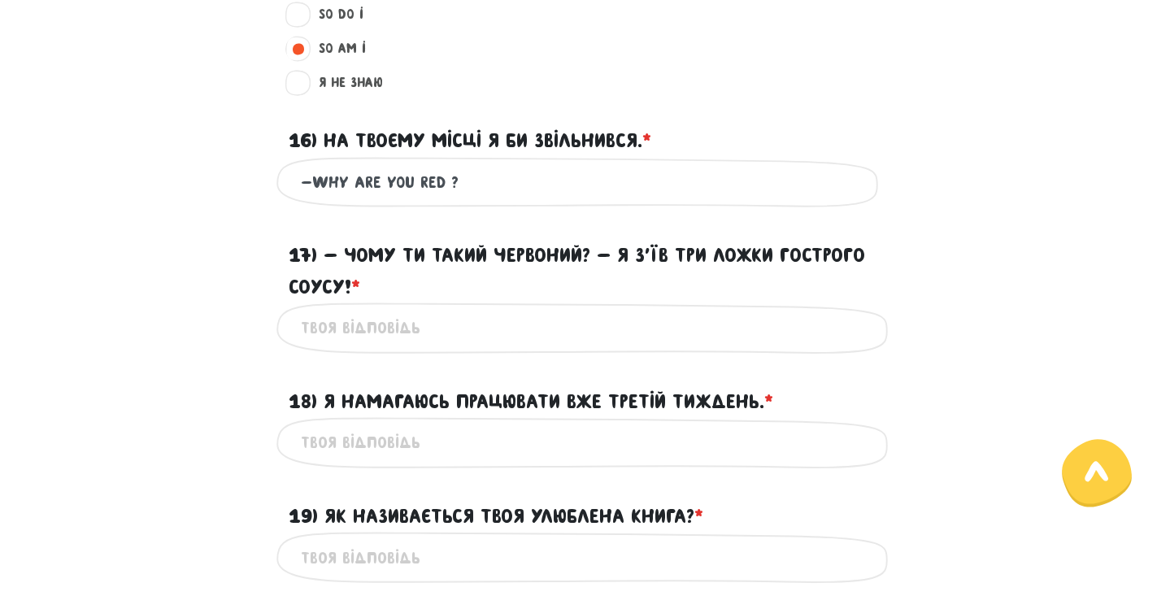
drag, startPoint x: 316, startPoint y: 178, endPoint x: 473, endPoint y: 181, distance: 157.8
click at [473, 181] on input "-why are you red ?" at bounding box center [585, 182] width 569 height 37
type input "-why are you red ?"
click at [407, 316] on input "17) - Чому ти такий червоний? - Я з’їв три ложки гострого соусу! * ?" at bounding box center [585, 328] width 569 height 37
paste input "why are you red ?"
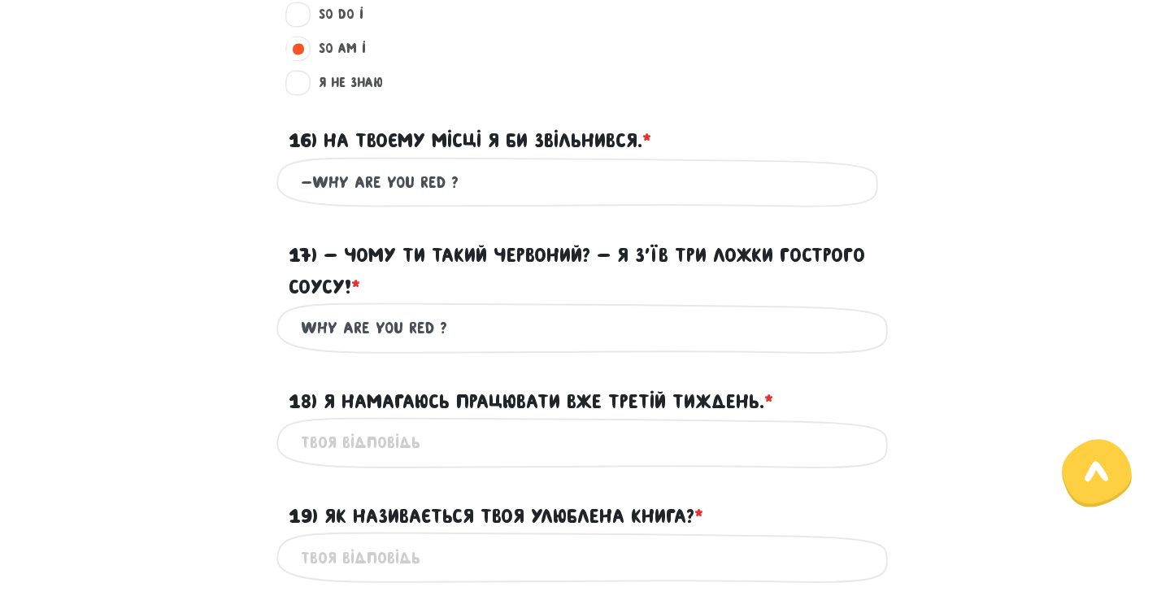
type input "why are you red ?"
drag, startPoint x: 459, startPoint y: 173, endPoint x: 313, endPoint y: 178, distance: 145.7
click at [313, 178] on input "-why are you red ?" at bounding box center [585, 182] width 569 height 37
type input "-"
click at [464, 328] on input "why are you red ?" at bounding box center [585, 328] width 569 height 37
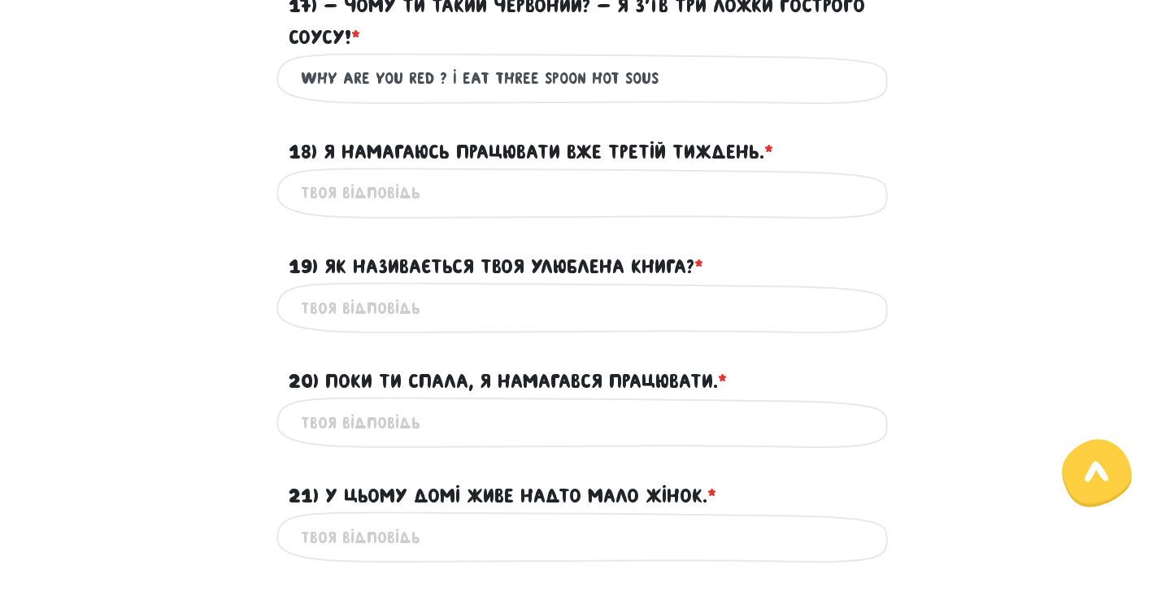
scroll to position [1959, 0]
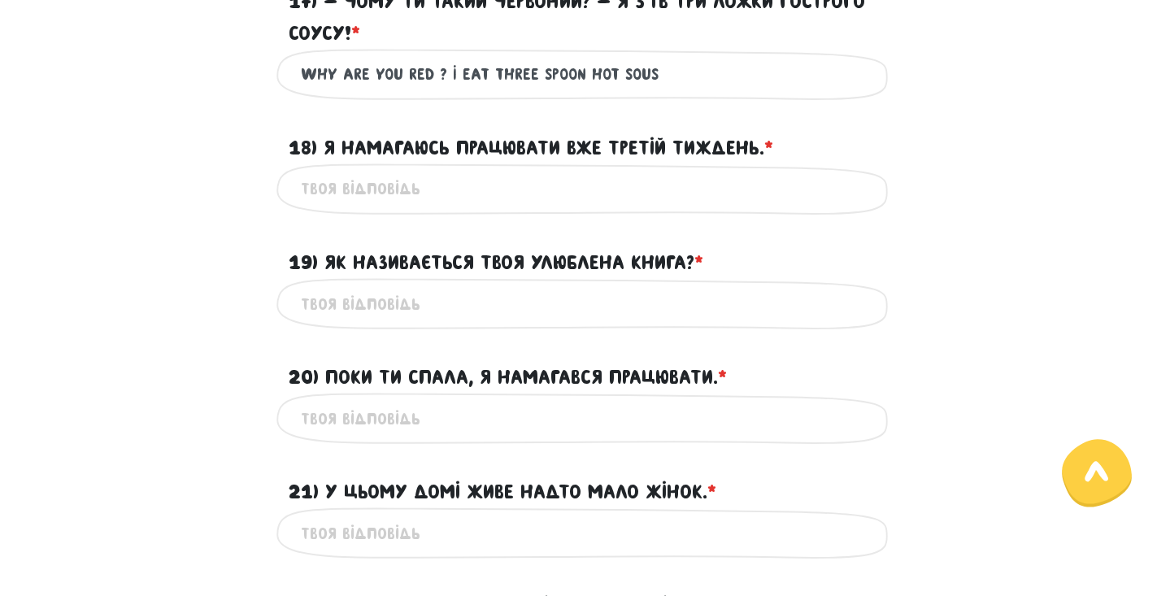
type input "why are you red ? I eat three spoon hot sous"
click at [404, 176] on input "18) Я намагаюсь працювати вже третій тиждень. * ?" at bounding box center [585, 189] width 569 height 37
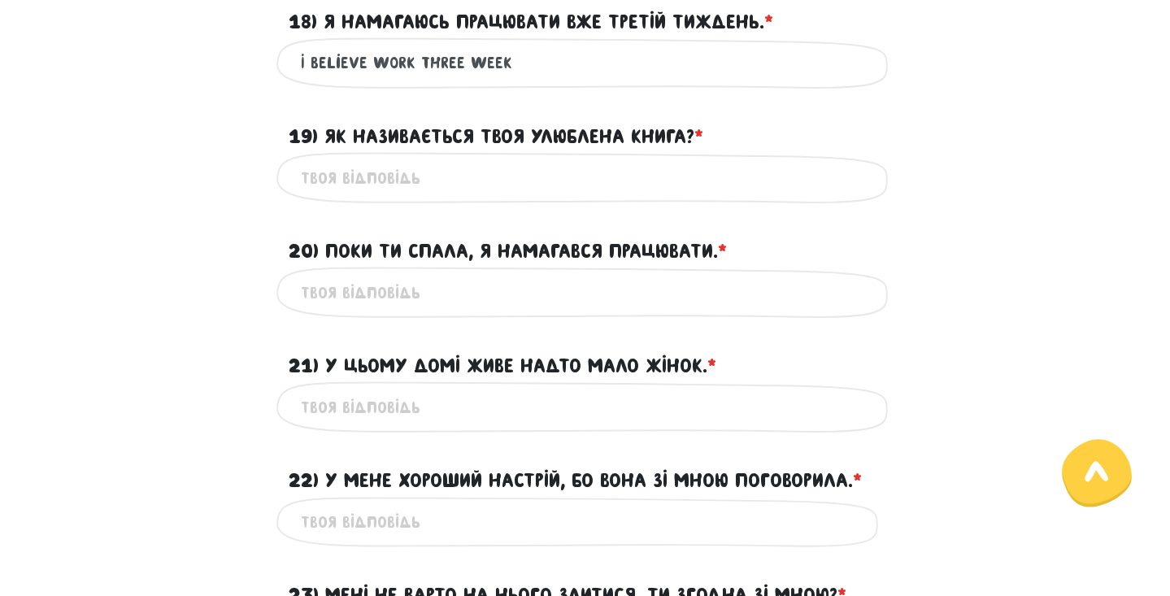
scroll to position [2084, 0]
type input "I believe work three week"
click at [364, 173] on input "19) Як називається твоя улюблена книга? * ?" at bounding box center [585, 178] width 569 height 37
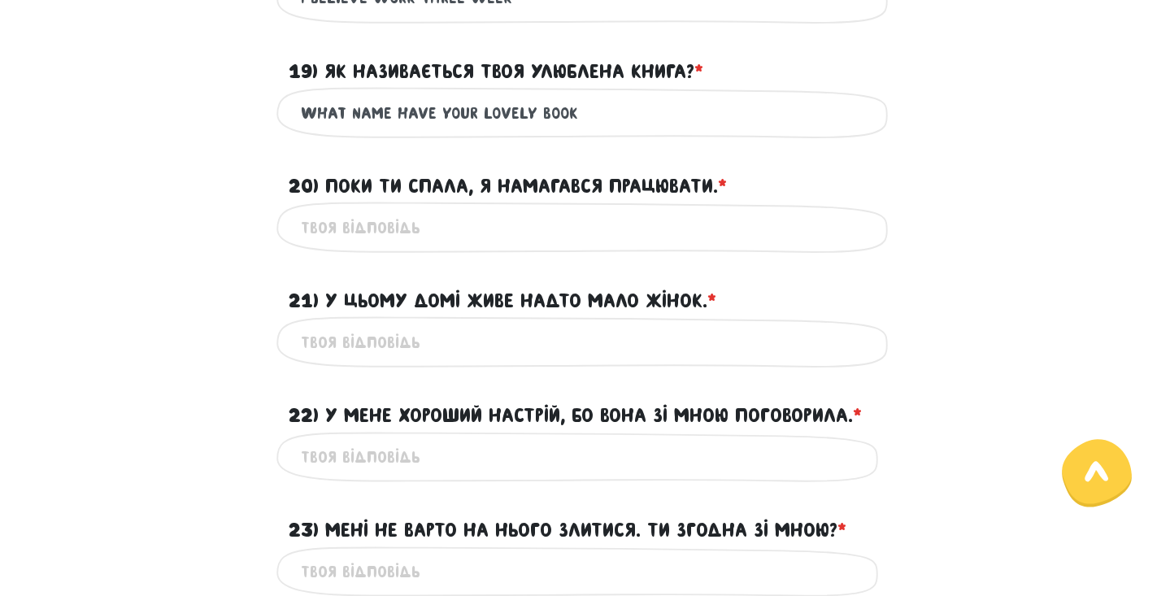
scroll to position [2159, 0]
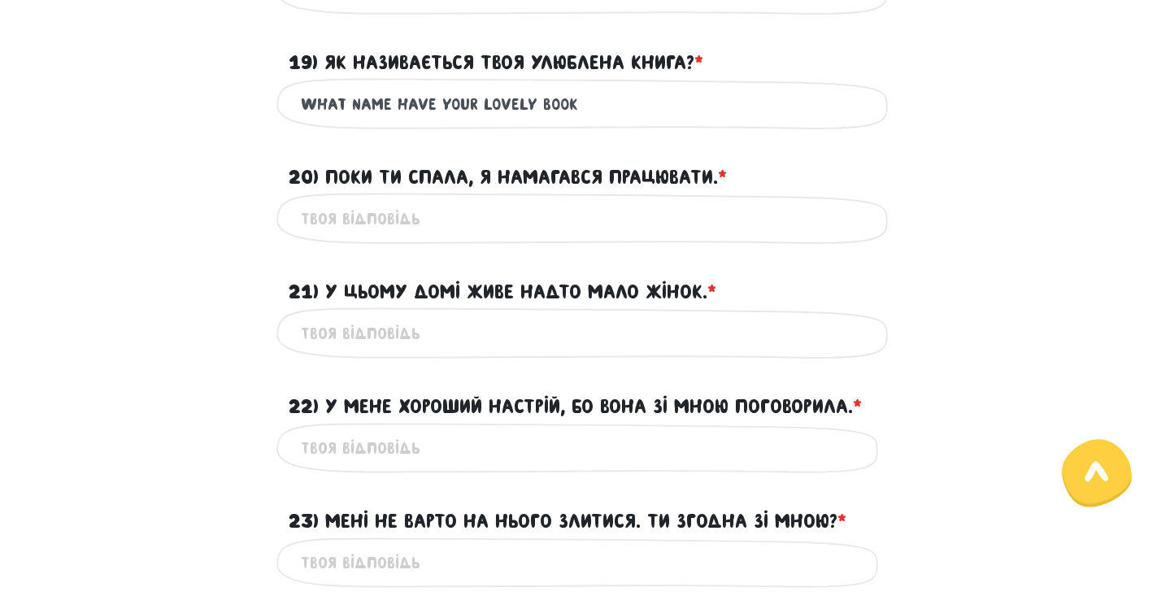
type input "what name have your lovely book"
click at [396, 217] on input "20) Поки ти спала, я намагався працювати. * ?" at bounding box center [585, 218] width 569 height 37
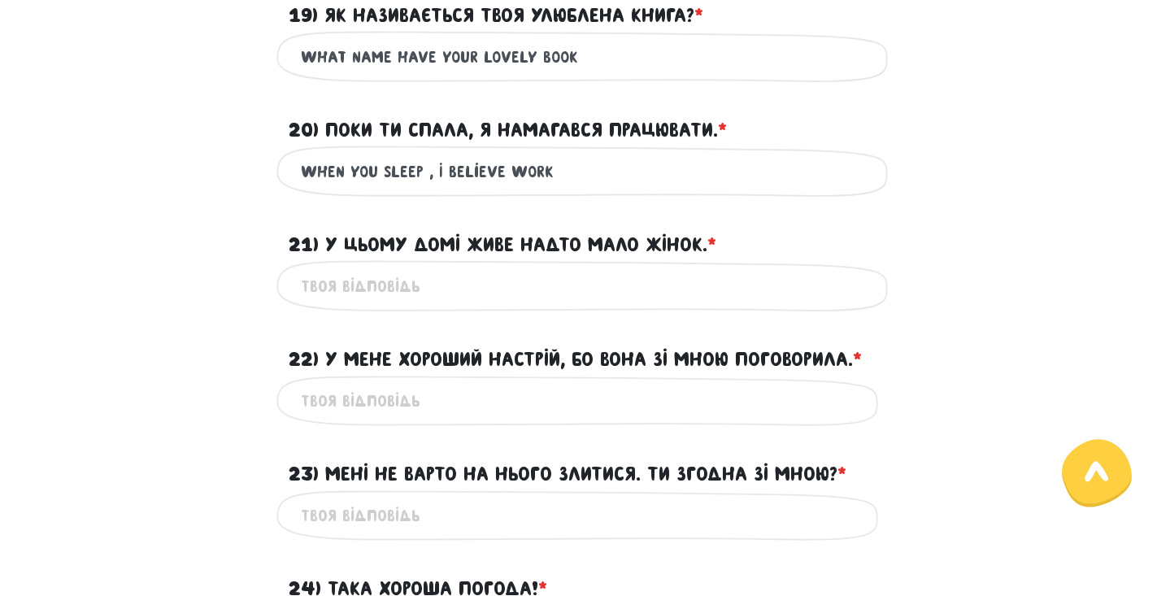
scroll to position [2206, 0]
type input "when you sleep , I believe work"
click at [411, 282] on input "21) У цьому домі живе надто мало жінок. * ?" at bounding box center [585, 286] width 569 height 37
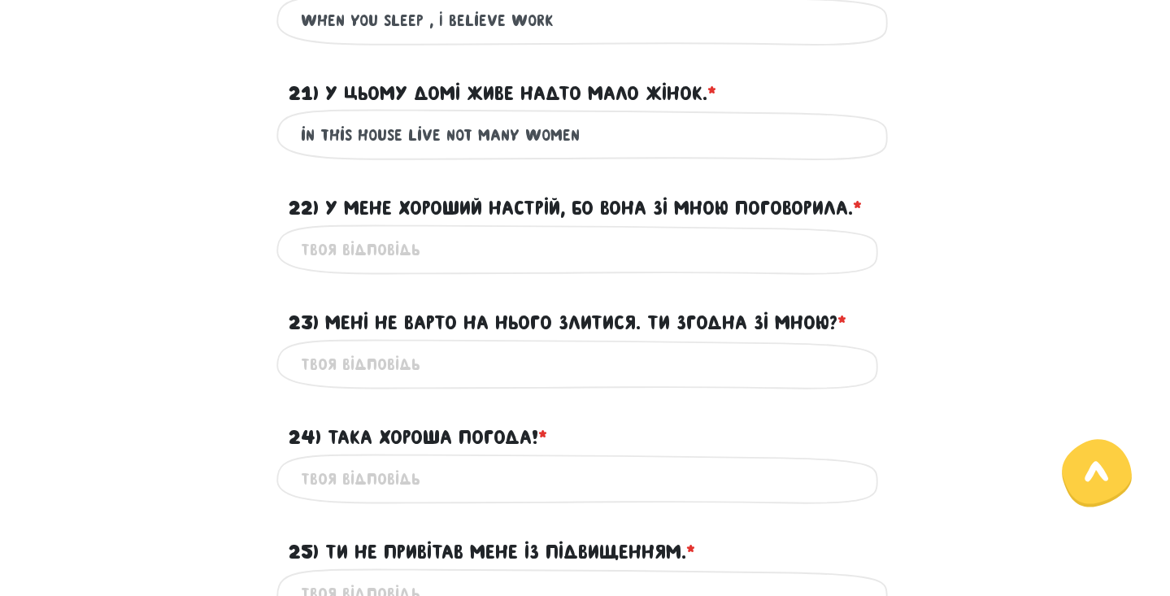
scroll to position [2386, 0]
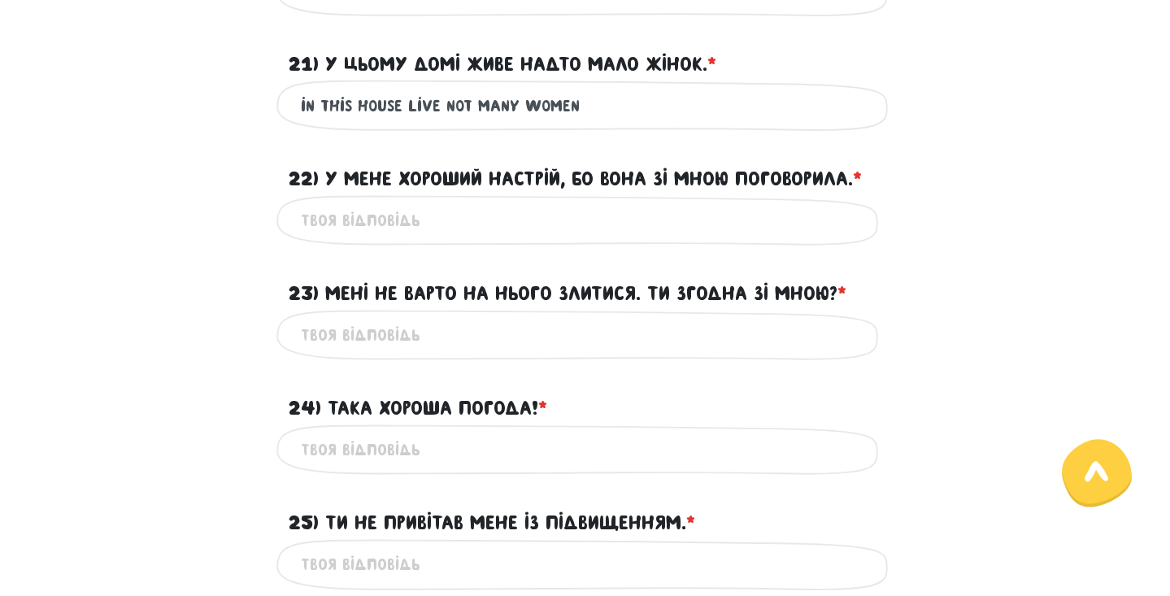
type input "in this house live not many women"
click at [388, 211] on input "22) У мене хороший настрій, бо вона зі мною поговорила. * ?" at bounding box center [585, 221] width 569 height 37
click at [574, 219] on input "I have good .. , because she speak whis" at bounding box center [585, 221] width 569 height 37
click at [617, 232] on div "I have good .. , because she speak wthis Це обов'язкове поле" at bounding box center [586, 220] width 618 height 51
click at [590, 211] on input "I have good .. , because she speak wthis" at bounding box center [585, 221] width 569 height 37
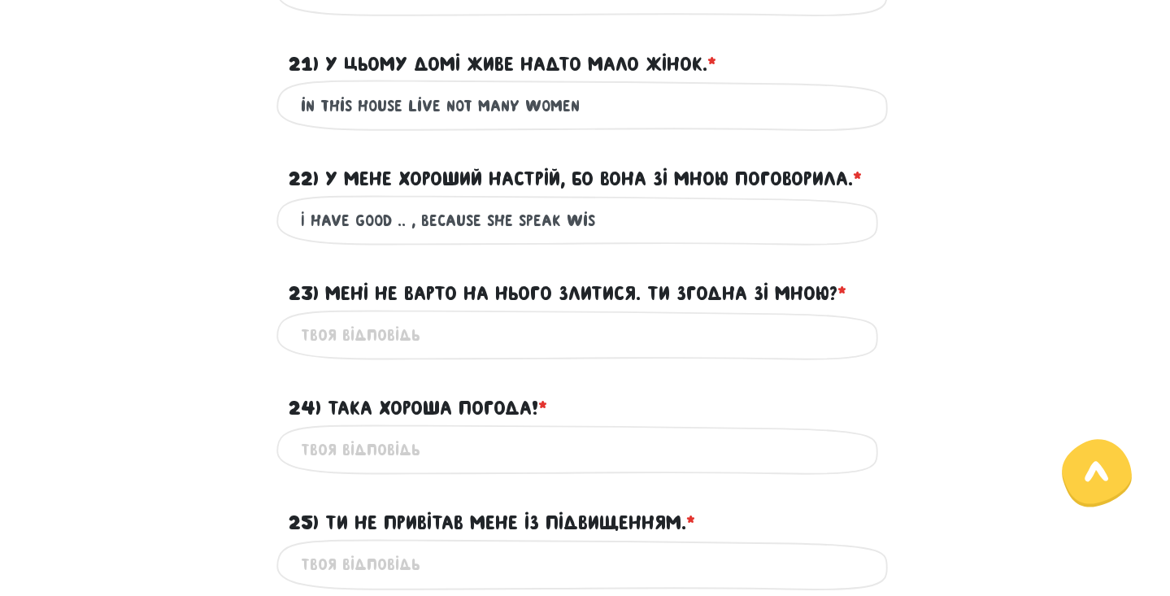
click at [578, 212] on input "I have good .. , because she speak wis" at bounding box center [585, 221] width 569 height 37
click at [593, 219] on input "I have good .. , because she speak wis" at bounding box center [585, 221] width 569 height 37
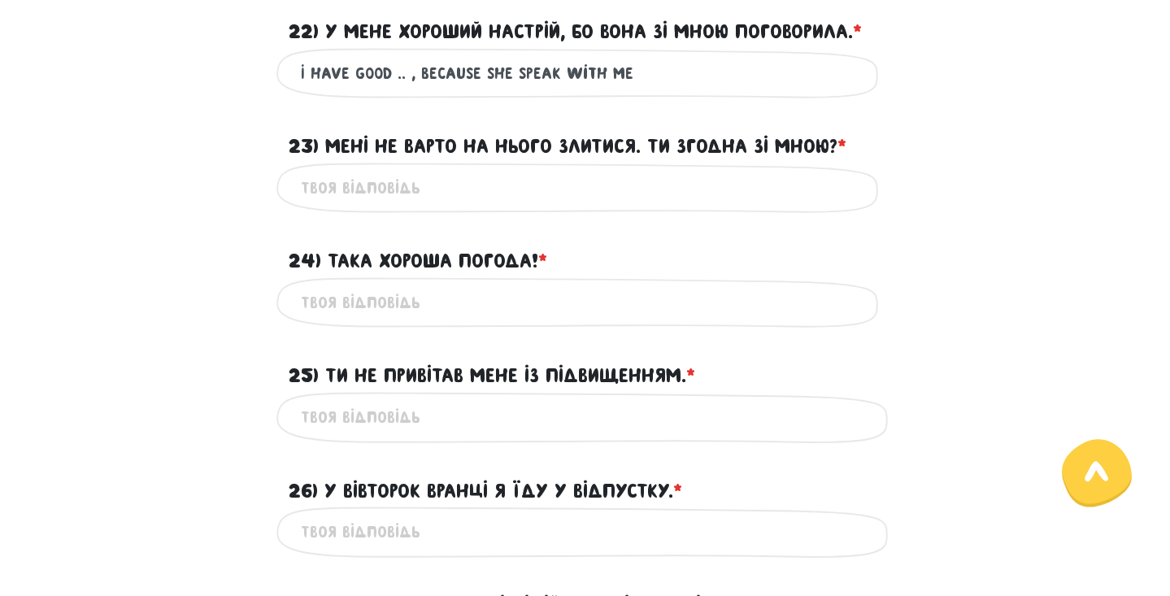
scroll to position [2538, 0]
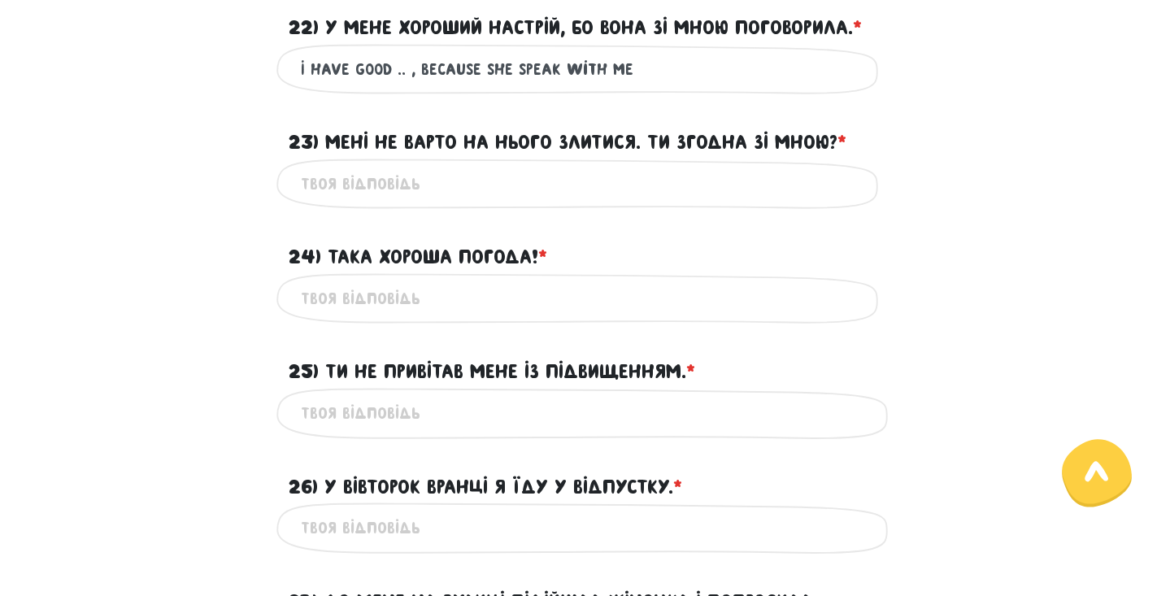
type input "I have good .. , because she speak with me"
click at [568, 168] on input "23) Мені не варто на нього злитися. Ти згодна зі мною? * ?" at bounding box center [585, 184] width 569 height 37
type input "-"
click at [453, 292] on input "24) Така хороша погода! * ?" at bounding box center [585, 299] width 569 height 37
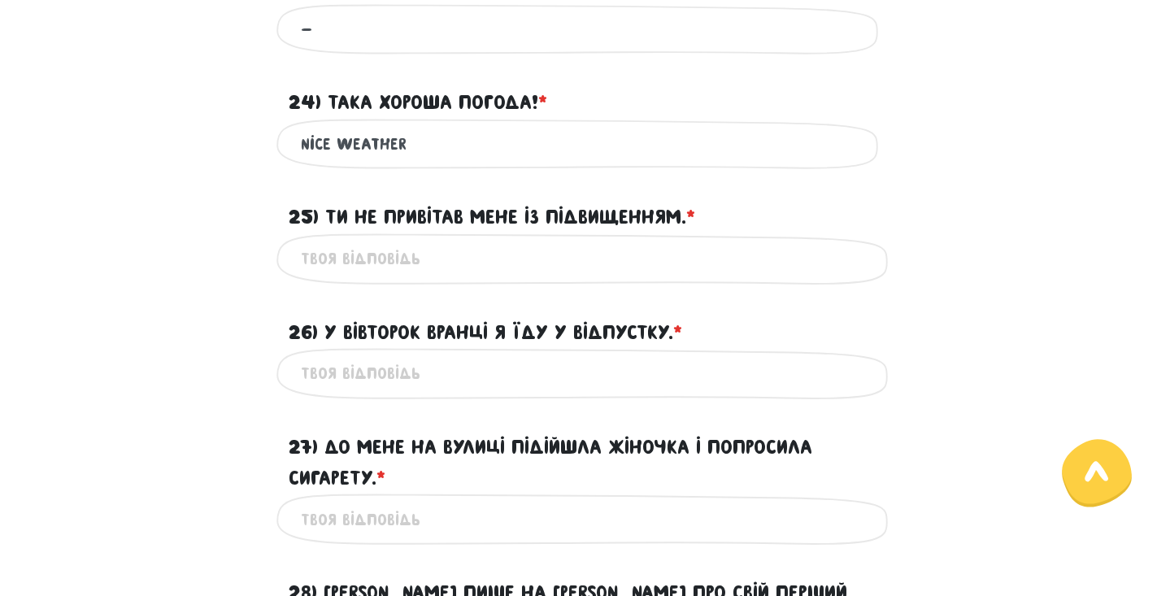
scroll to position [2705, 0]
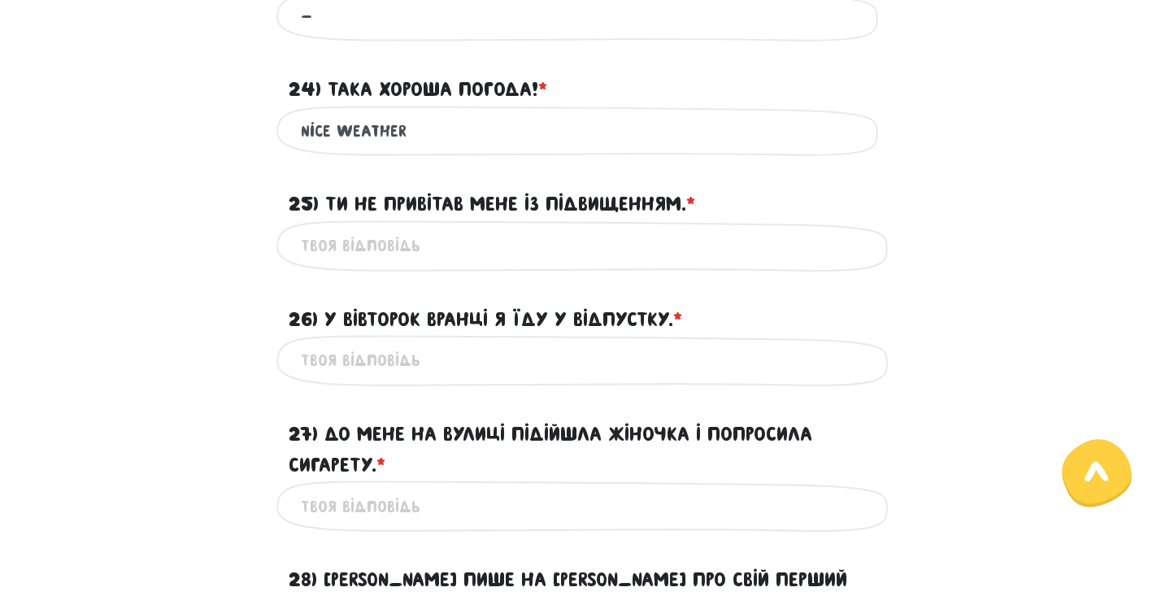
type input "nice weather"
click at [482, 230] on input "25) Ти не привітав мене із підвищенням. * ?" at bounding box center [585, 246] width 569 height 37
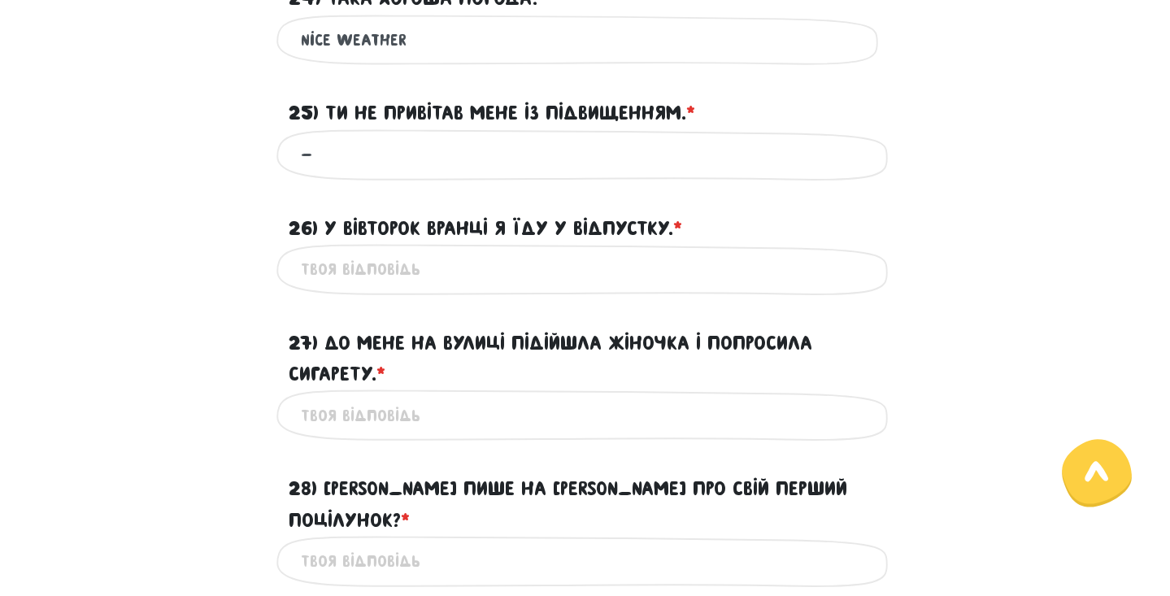
scroll to position [2797, 0]
type input "-"
click at [417, 251] on input "26) У вівторок вранці я їду у відпустку. * ?" at bounding box center [585, 269] width 569 height 37
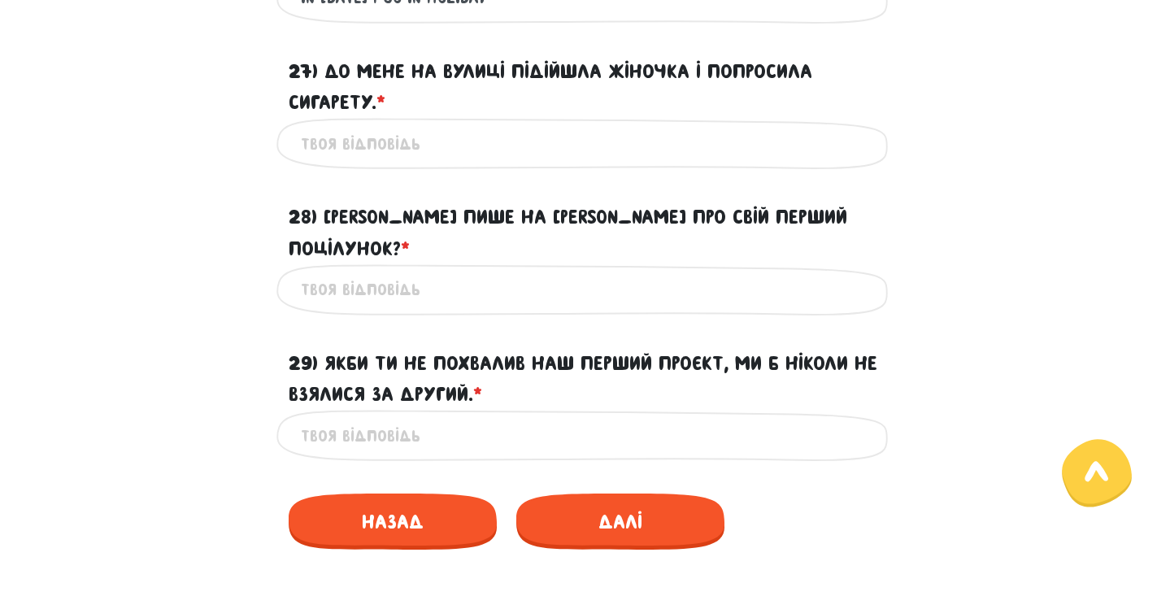
scroll to position [3069, 0]
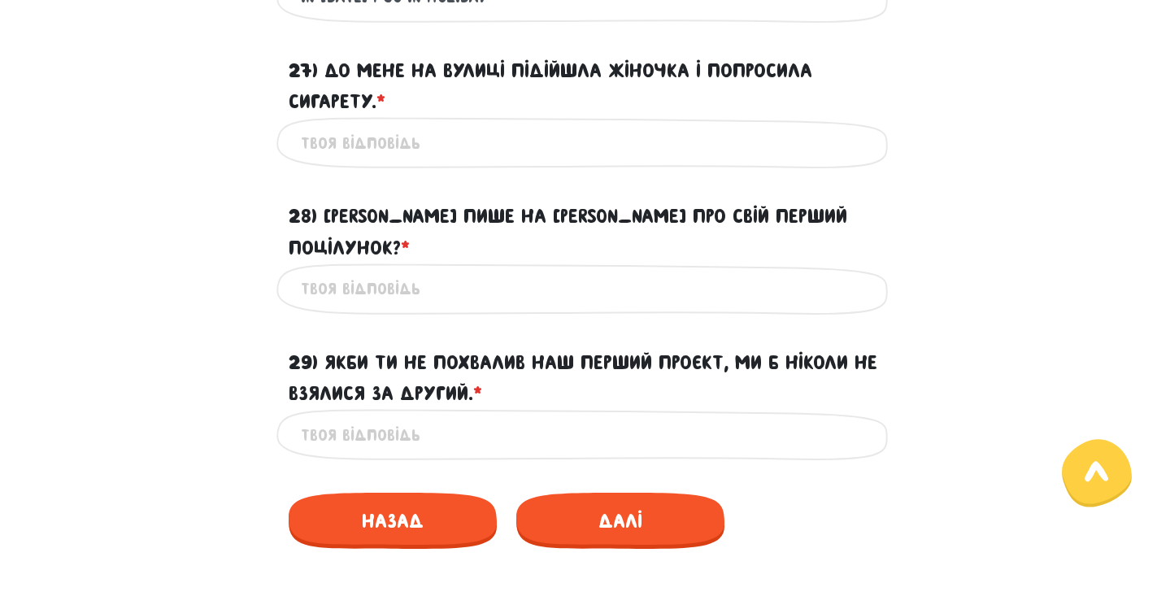
type input "in [DATE] I go in holiday"
click at [421, 133] on input "27) До мене на вулиці підійшла жіночка і попросила сигарету. * ?" at bounding box center [585, 142] width 569 height 37
type input "-"
click at [426, 271] on input "28) [PERSON_NAME] пише на [PERSON_NAME] про свій перший поцілунок? * ?" at bounding box center [585, 289] width 569 height 37
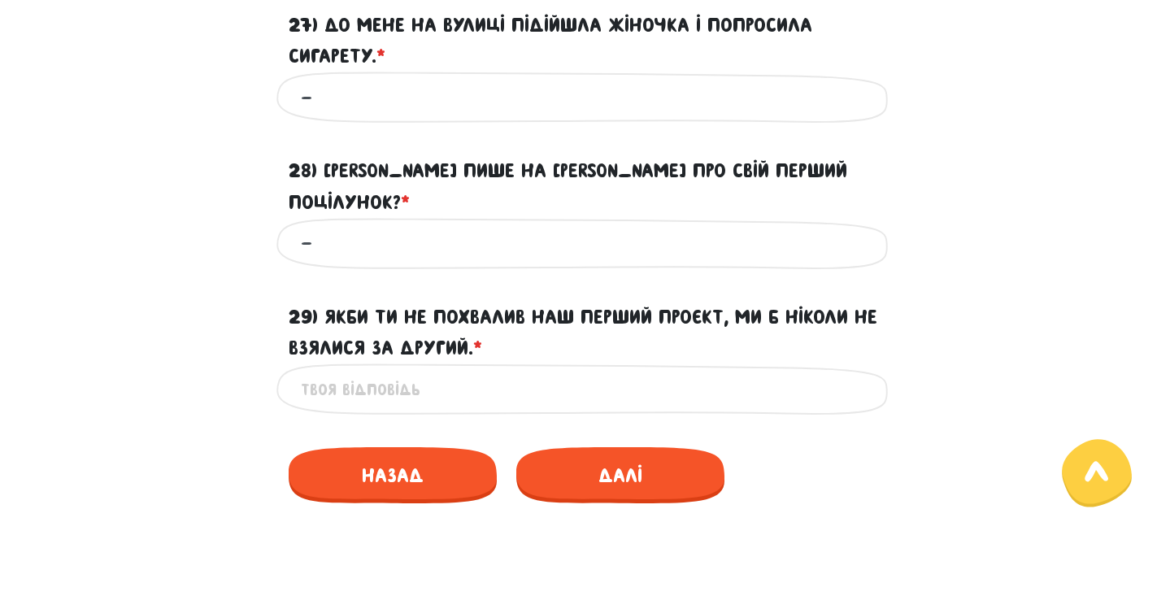
scroll to position [3129, 0]
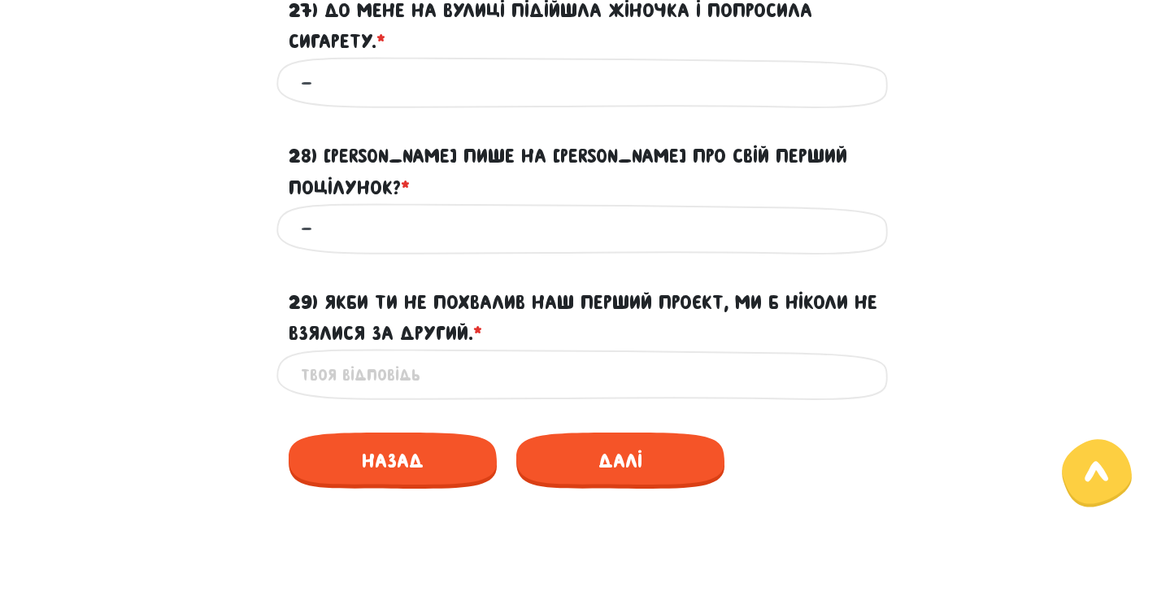
type input "-"
click at [470, 356] on input "29) Якби ти не похвалив наш перший проєкт, ми б ніколи не взялися за другий. * ?" at bounding box center [585, 374] width 569 height 37
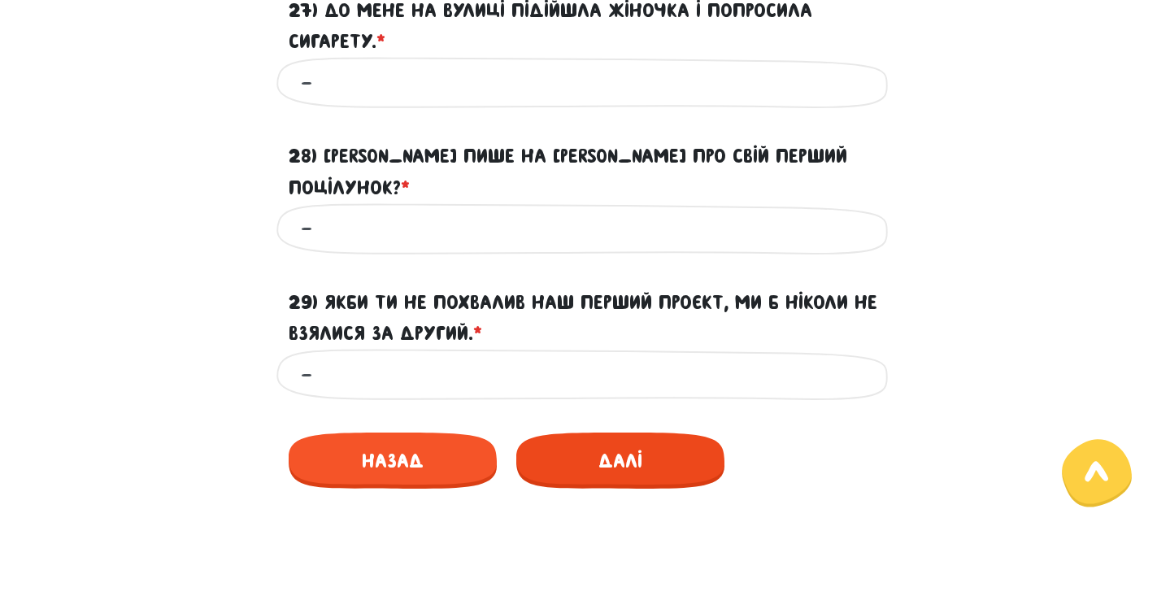
type input "-"
click at [619, 433] on span "Далі" at bounding box center [620, 461] width 208 height 56
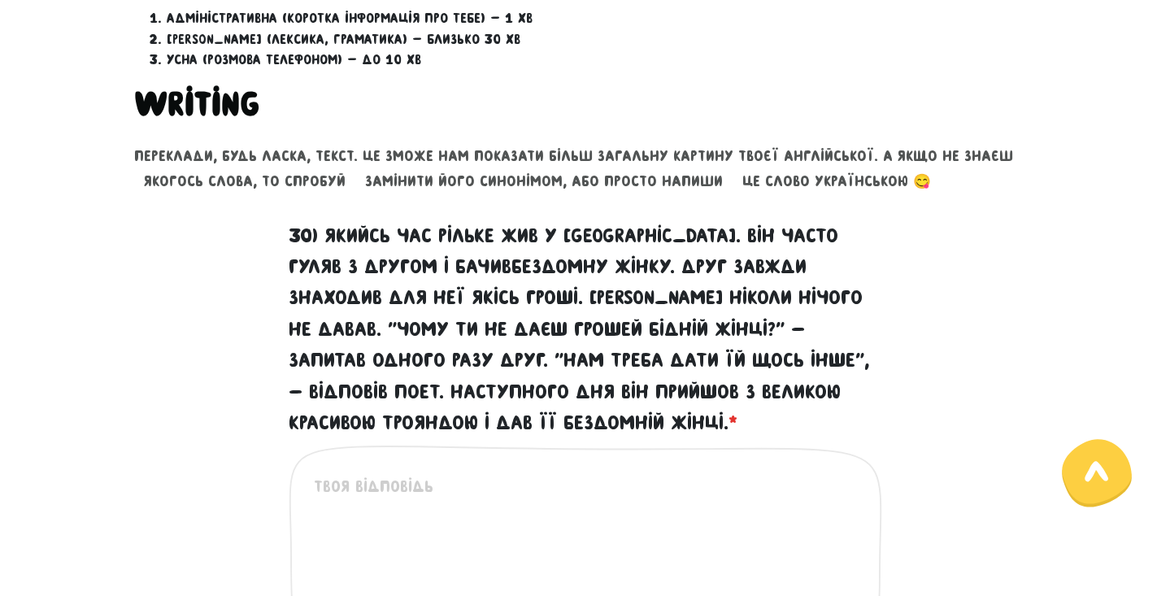
scroll to position [585, 0]
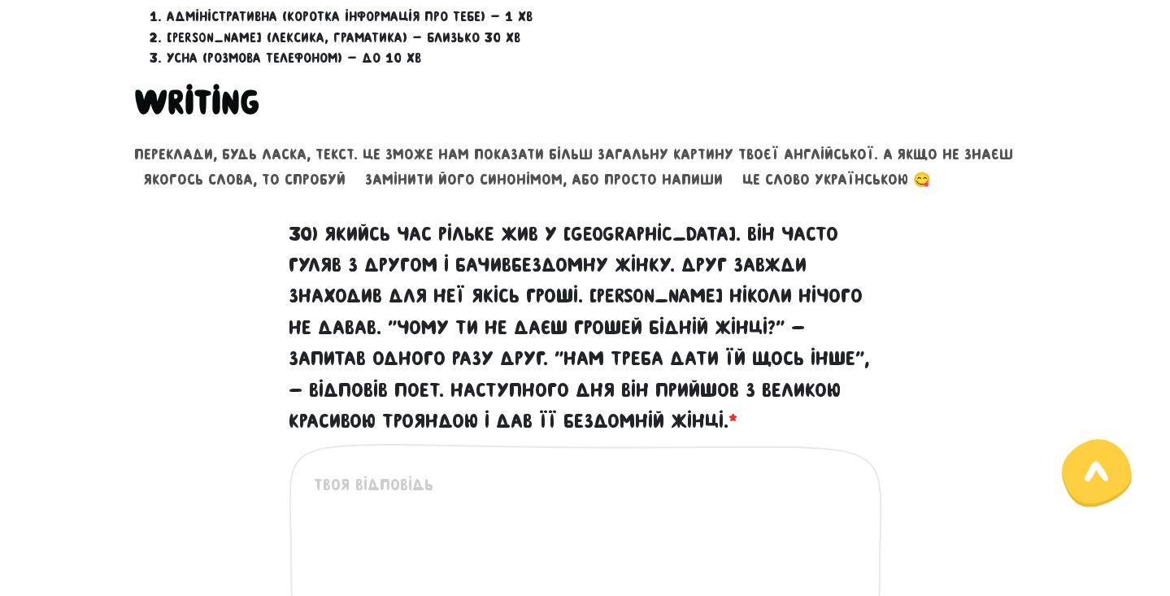
click at [392, 486] on textarea "30) Якийсь час Рільке жив у [GEOGRAPHIC_DATA]. Він часто гуляв з другом і бачив…" at bounding box center [586, 573] width 545 height 200
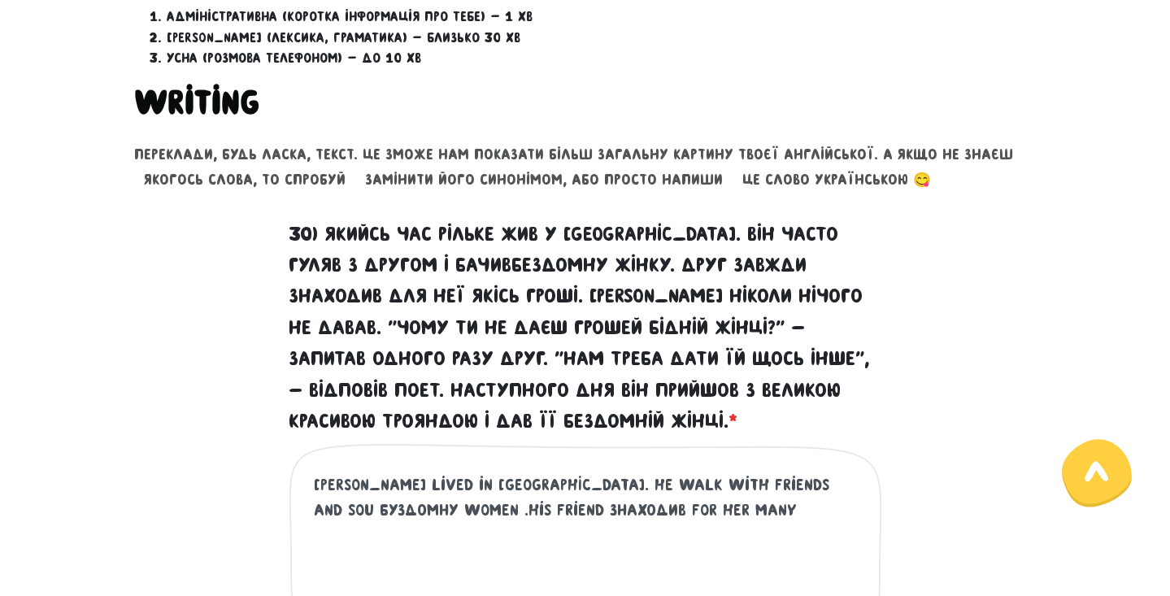
click at [617, 503] on textarea "[PERSON_NAME] lived in [GEOGRAPHIC_DATA]. He walk with friends and sou буздомну…" at bounding box center [586, 573] width 545 height 200
click at [629, 508] on textarea "[PERSON_NAME] lived in [GEOGRAPHIC_DATA]. He walk with friends and sou буздомну…" at bounding box center [586, 573] width 545 height 200
click at [656, 508] on textarea "[PERSON_NAME] lived in [GEOGRAPHIC_DATA]. He walk with friends and sou буздомну…" at bounding box center [586, 573] width 545 height 200
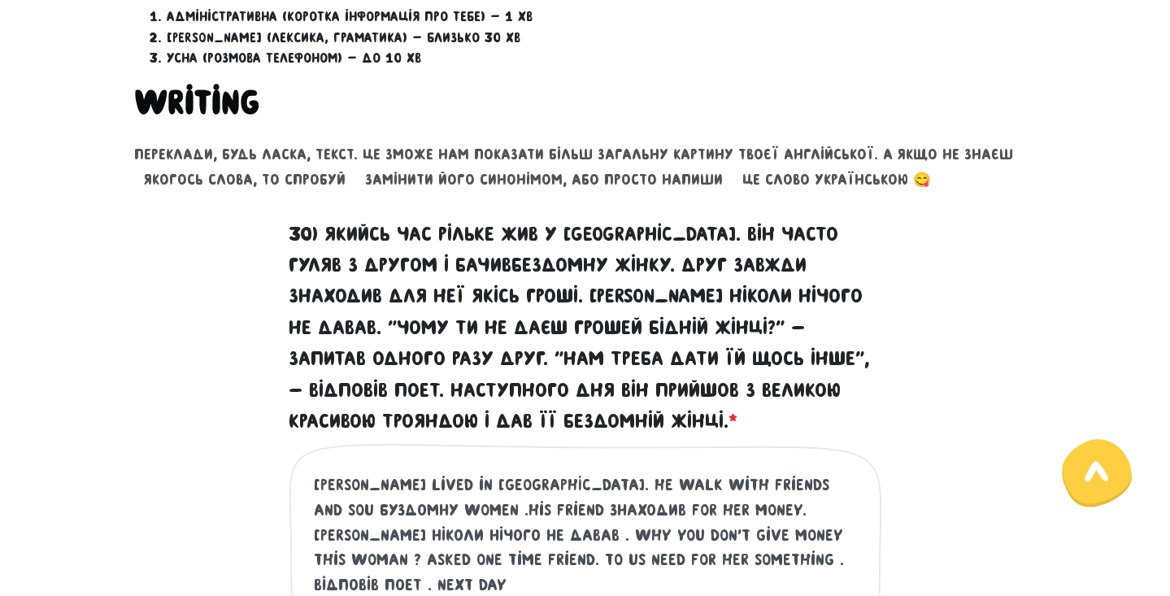
click at [727, 556] on textarea "[PERSON_NAME] lived in [GEOGRAPHIC_DATA]. He walk with friends and sou буздомну…" at bounding box center [586, 573] width 545 height 200
click at [843, 549] on textarea "[PERSON_NAME] lived in [GEOGRAPHIC_DATA]. He walk with friends and sou буздомну…" at bounding box center [586, 573] width 545 height 200
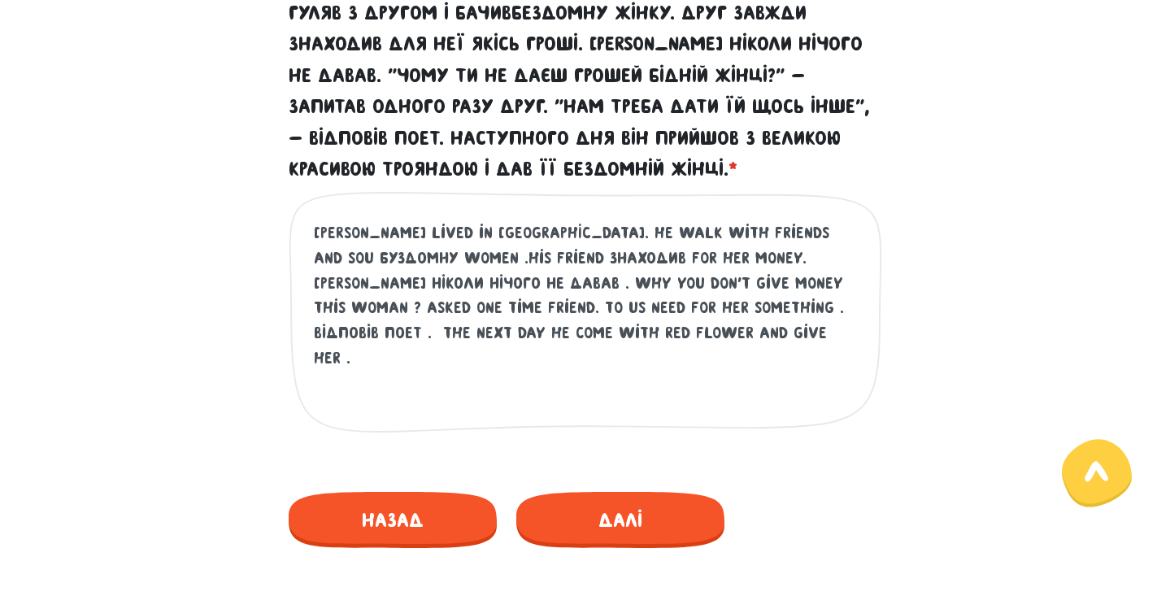
scroll to position [847, 0]
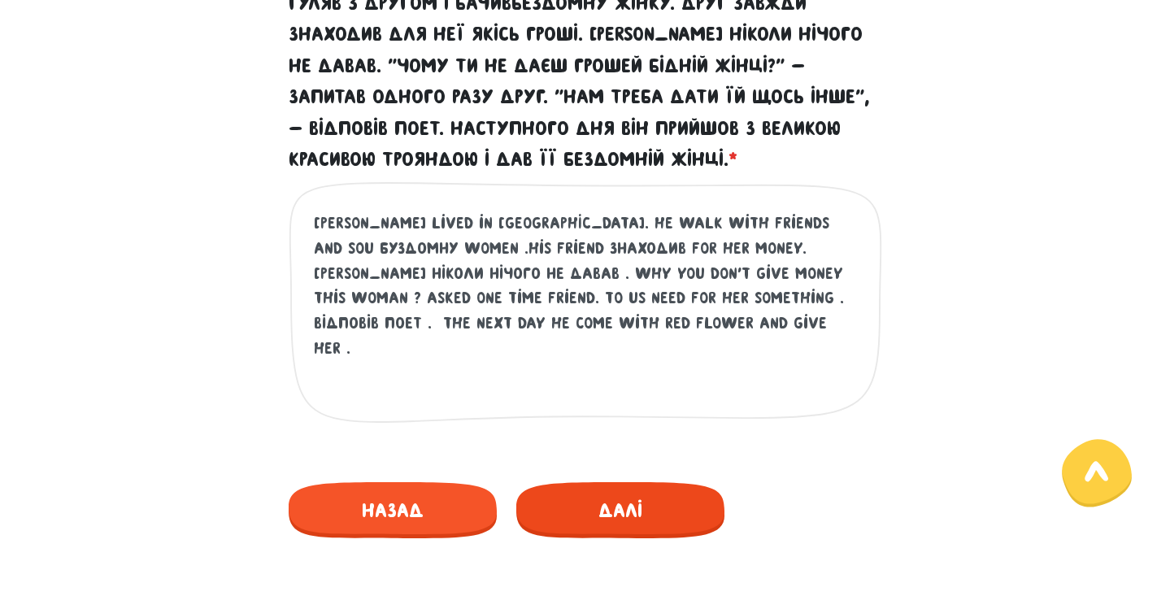
type textarea "[PERSON_NAME] lived in [GEOGRAPHIC_DATA]. He walk with friends and sou буздомну…"
click at [634, 513] on span "Далі" at bounding box center [620, 510] width 208 height 56
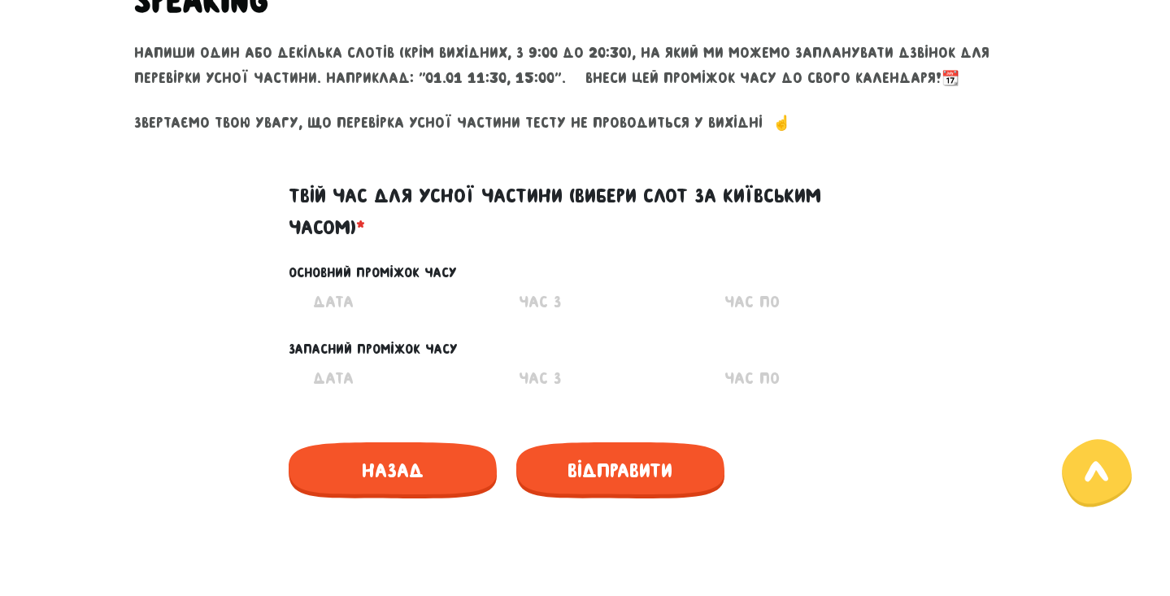
scroll to position [709, 0]
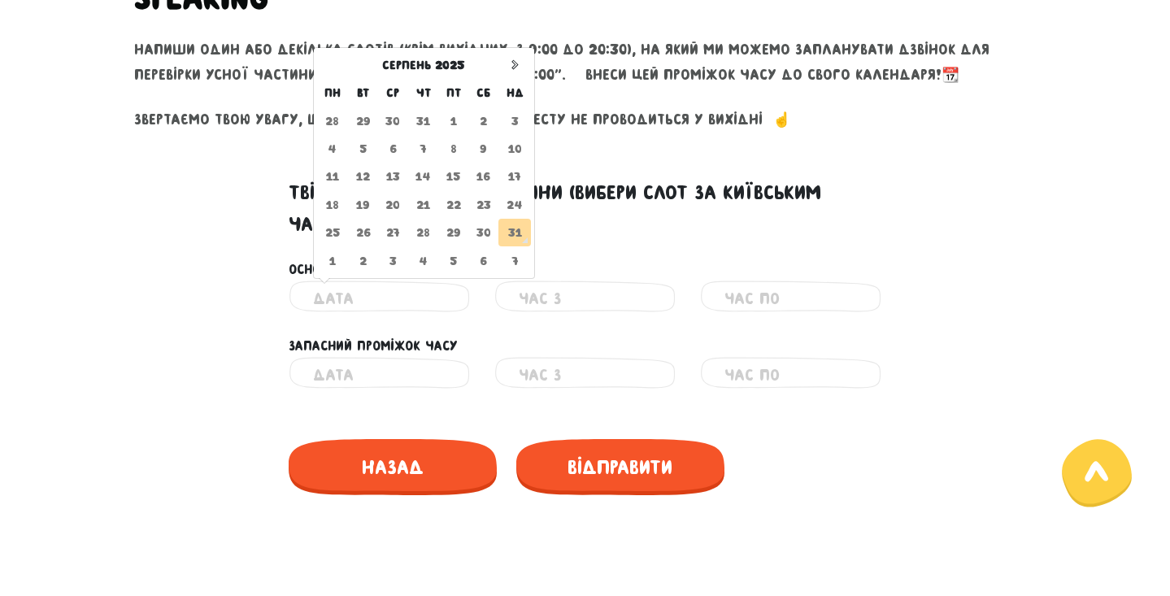
click at [372, 288] on input "text" at bounding box center [379, 299] width 133 height 37
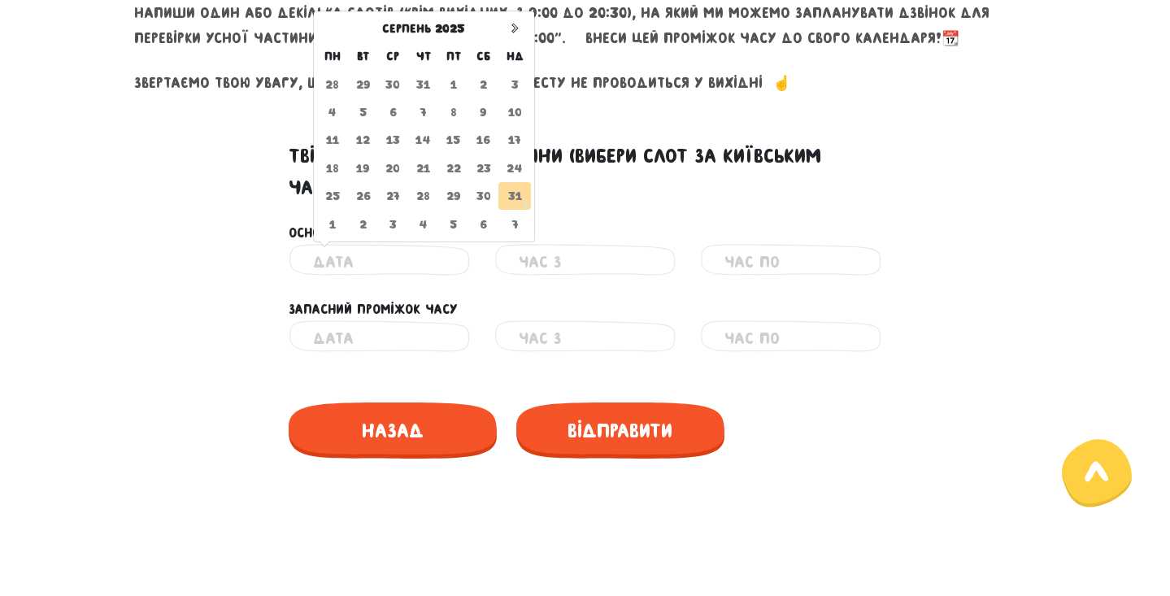
scroll to position [742, 0]
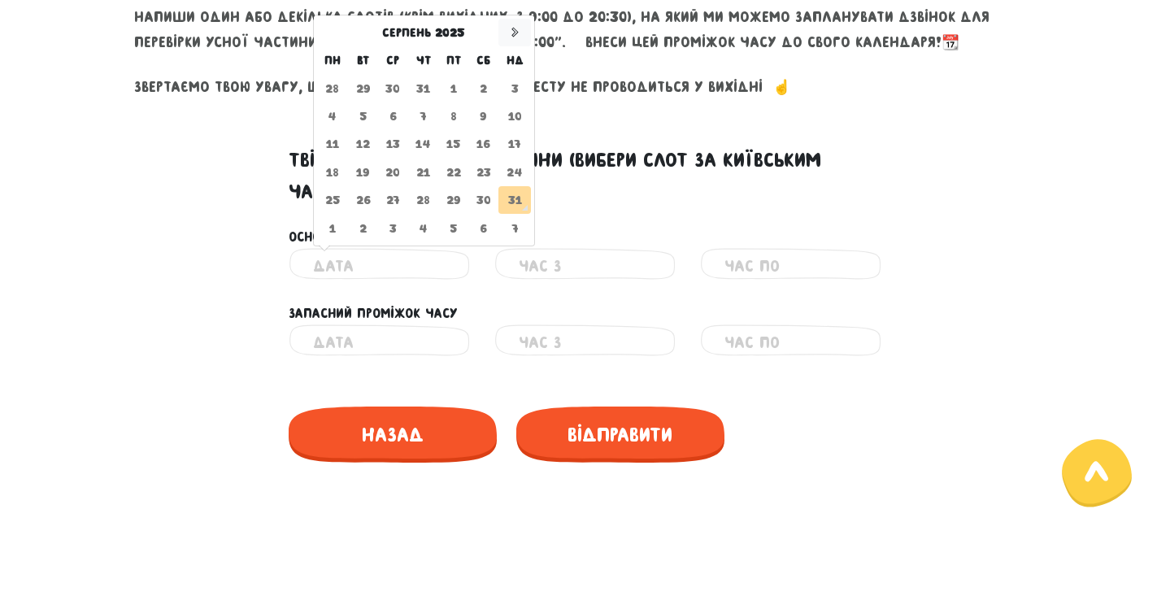
click at [516, 27] on icon at bounding box center [514, 32] width 11 height 11
click at [363, 113] on td "9" at bounding box center [363, 116] width 30 height 28
type input "[DATE]"
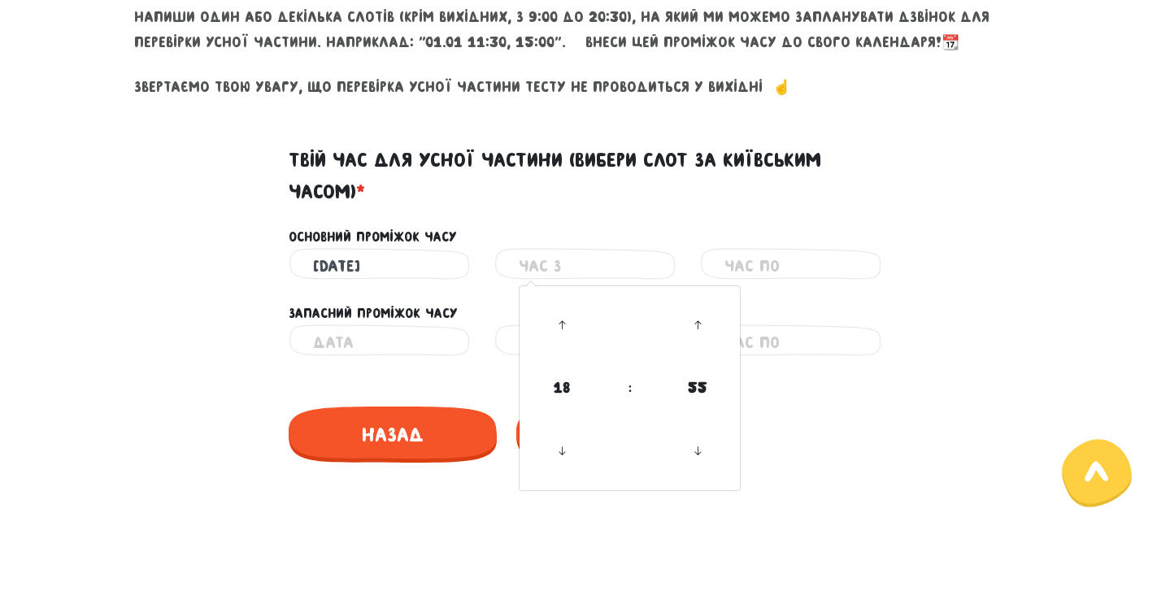
click at [567, 264] on input "text" at bounding box center [585, 266] width 133 height 37
click at [568, 316] on icon at bounding box center [562, 325] width 44 height 44
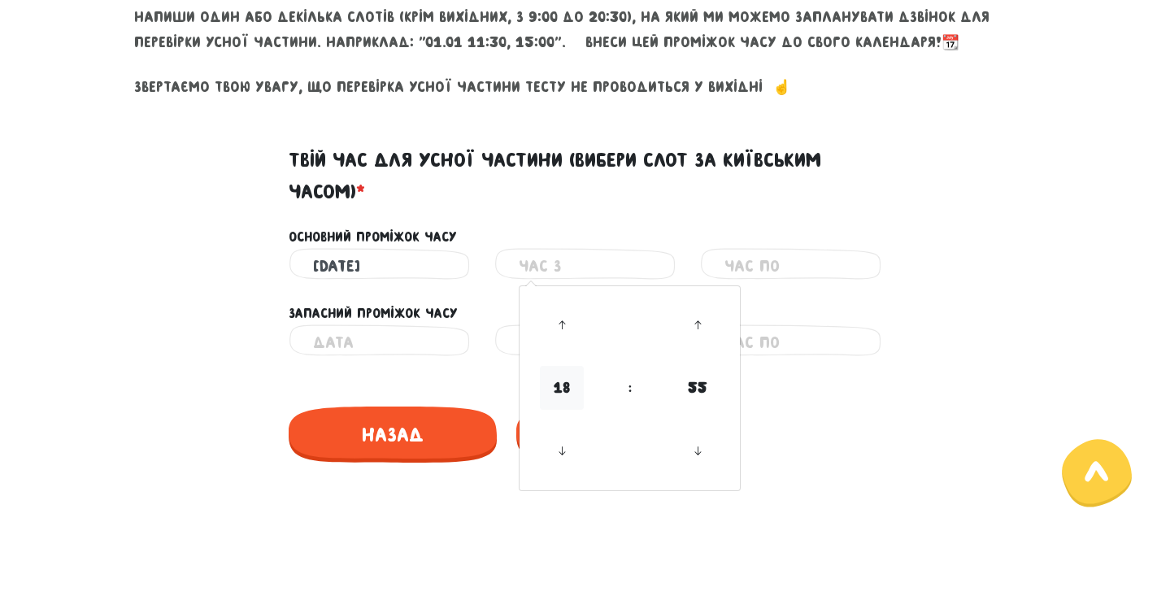
click at [559, 393] on span "18" at bounding box center [562, 388] width 44 height 44
click at [661, 368] on td "10" at bounding box center [657, 373] width 54 height 33
click at [693, 381] on span "55" at bounding box center [698, 388] width 44 height 44
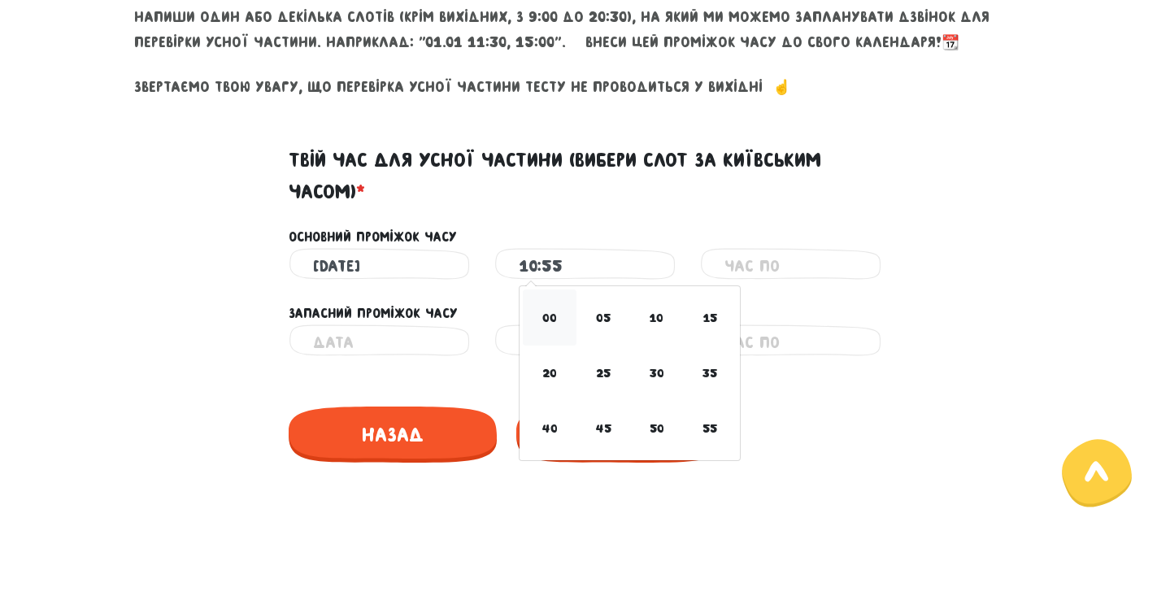
click at [548, 315] on td "00" at bounding box center [550, 317] width 54 height 55
type input "10:00"
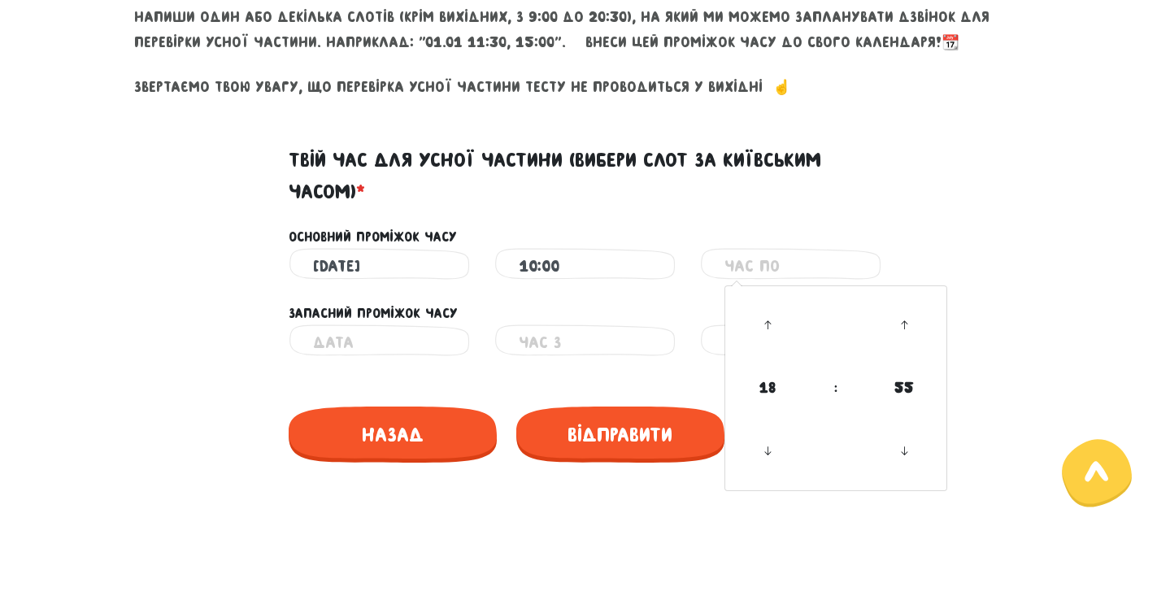
click at [780, 265] on input "text" at bounding box center [791, 266] width 133 height 37
click at [766, 330] on icon at bounding box center [768, 325] width 44 height 44
click at [763, 372] on span "18" at bounding box center [768, 388] width 44 height 44
click at [805, 408] on td "13" at bounding box center [809, 407] width 54 height 33
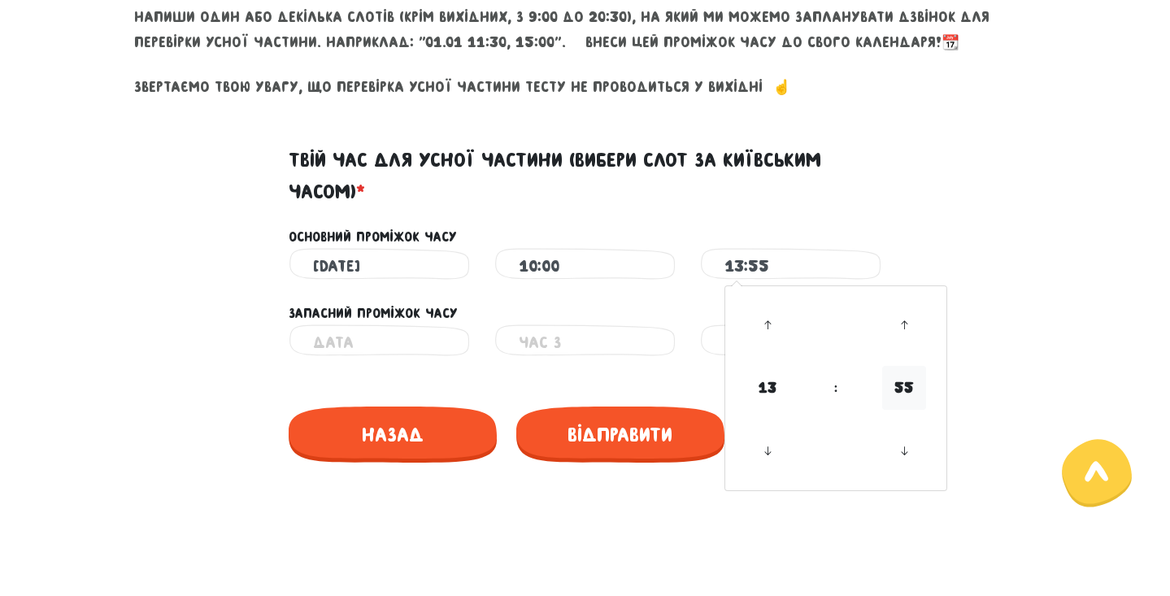
click at [905, 381] on span "55" at bounding box center [904, 388] width 44 height 44
click at [741, 307] on td "00" at bounding box center [756, 317] width 54 height 55
type input "13:00"
click at [391, 335] on input "text" at bounding box center [379, 343] width 133 height 37
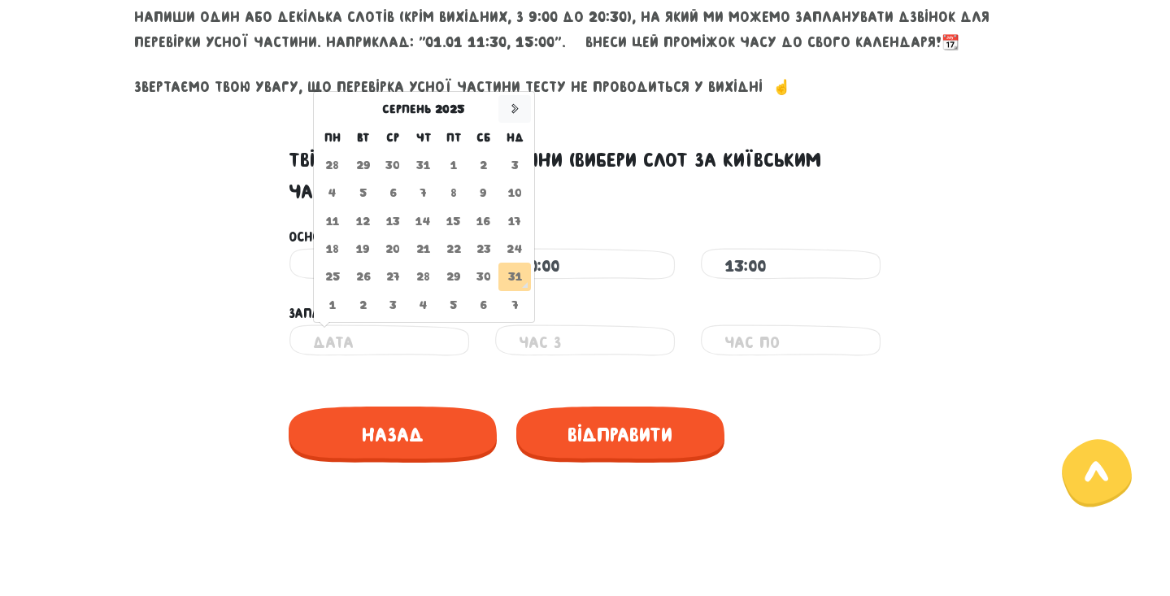
click at [517, 103] on icon at bounding box center [514, 108] width 11 height 11
click at [364, 188] on td "9" at bounding box center [363, 193] width 30 height 28
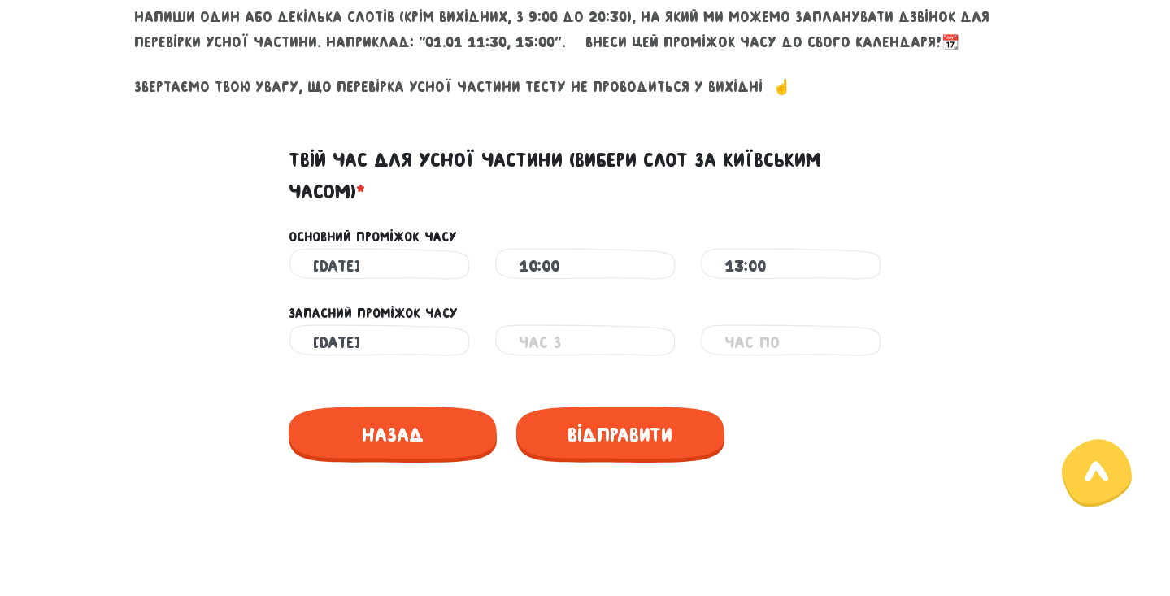
click at [559, 338] on input "text" at bounding box center [585, 343] width 133 height 37
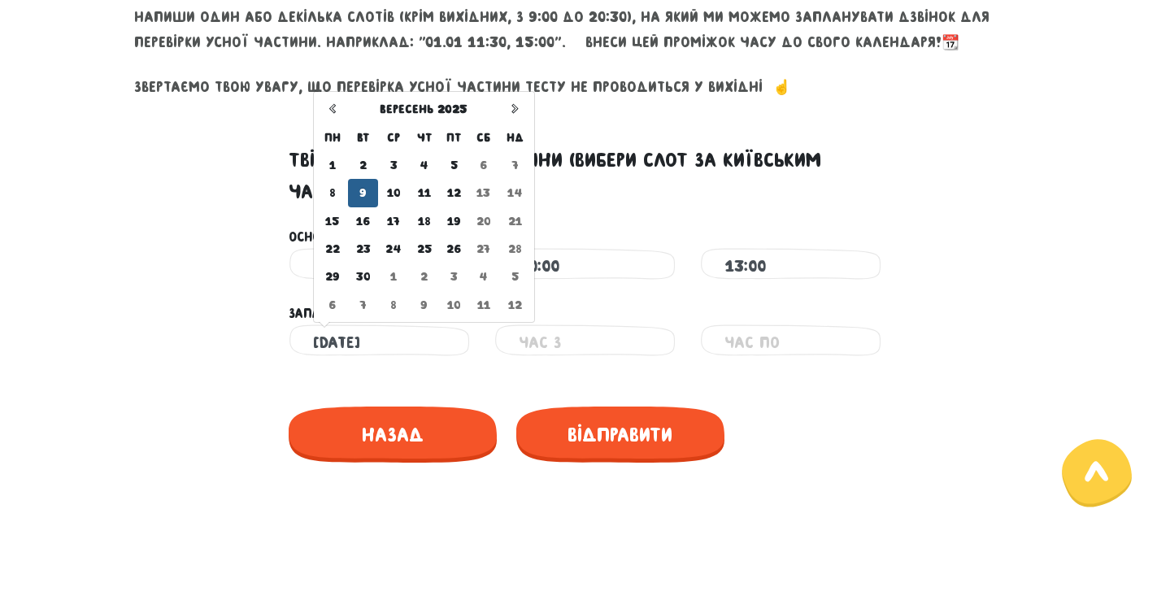
click at [360, 346] on input "[DATE]" at bounding box center [379, 343] width 133 height 37
click at [329, 340] on input "[DATE]" at bounding box center [379, 343] width 133 height 37
click at [420, 185] on td "11" at bounding box center [425, 193] width 30 height 28
type input "[DATE]"
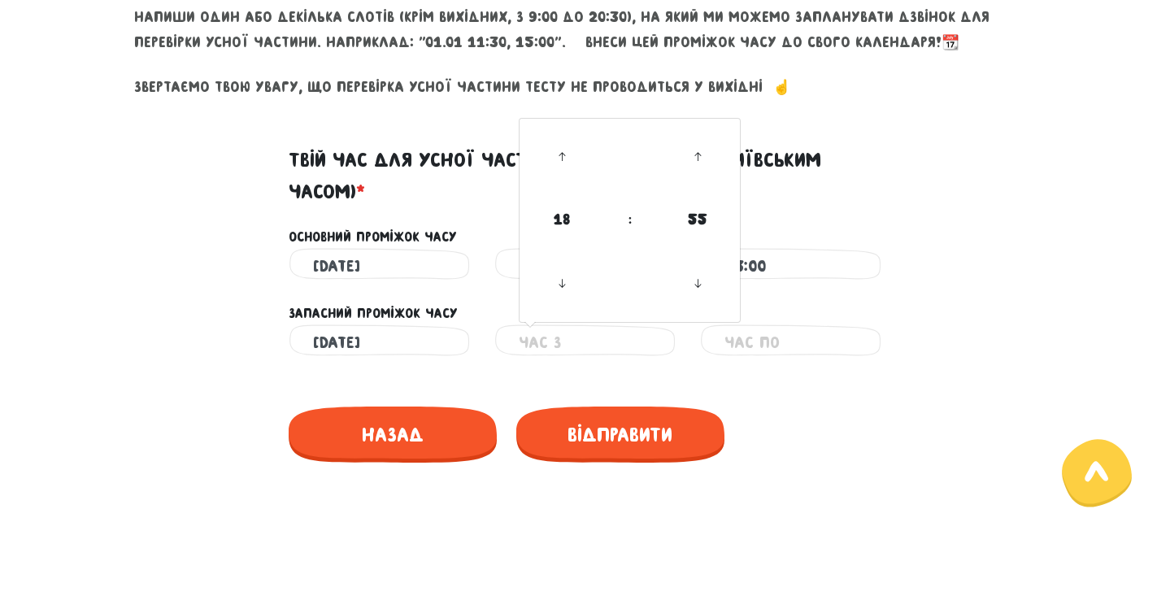
click at [548, 337] on input "text" at bounding box center [585, 343] width 133 height 37
click at [579, 211] on span "18" at bounding box center [562, 220] width 44 height 44
click at [579, 211] on td "09" at bounding box center [604, 201] width 54 height 33
click at [565, 216] on span "09" at bounding box center [562, 220] width 44 height 44
click at [656, 195] on td "10" at bounding box center [657, 201] width 54 height 33
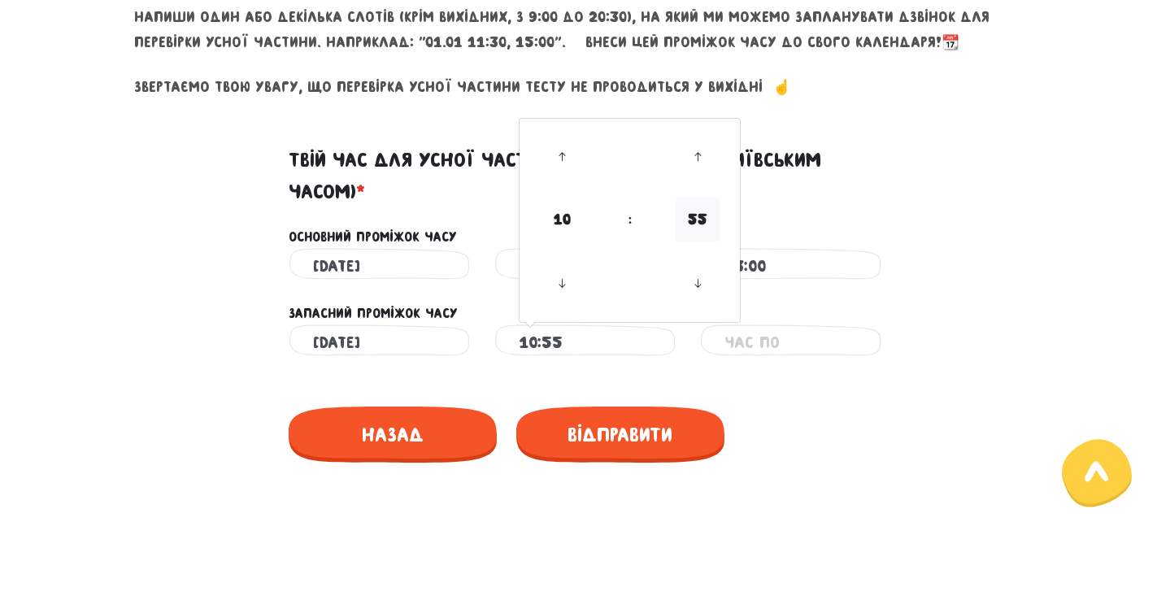
click at [693, 213] on span "55" at bounding box center [698, 220] width 44 height 44
click at [542, 181] on td "00" at bounding box center [550, 179] width 54 height 55
type input "10:00"
click at [780, 337] on input "text" at bounding box center [791, 343] width 133 height 37
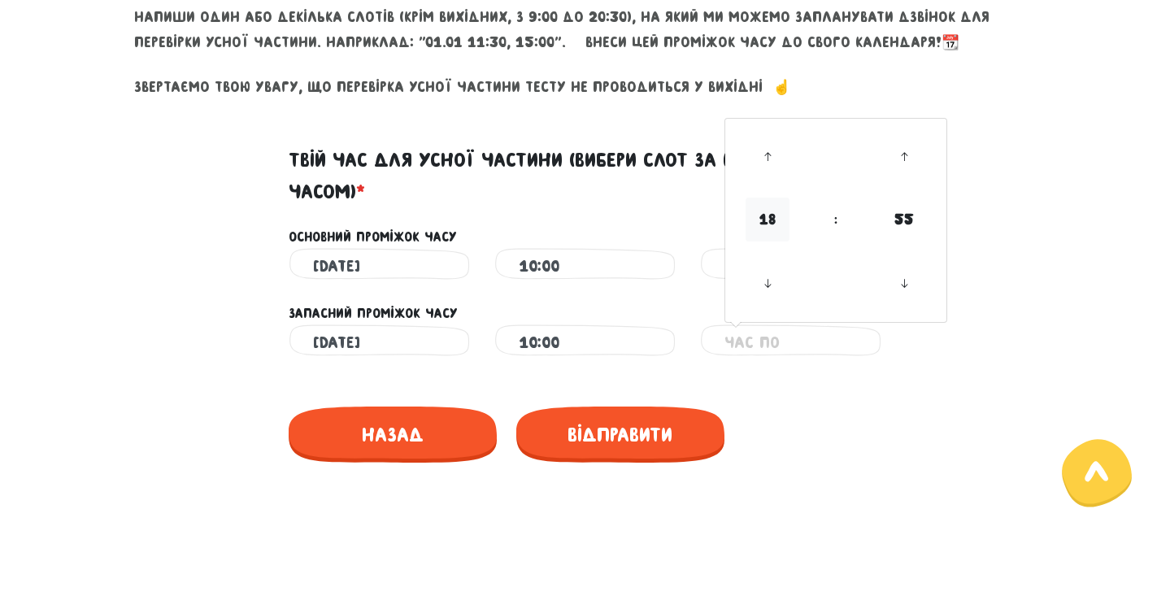
click at [776, 216] on span "18" at bounding box center [768, 220] width 44 height 44
click at [824, 232] on td "13" at bounding box center [809, 234] width 54 height 33
click at [909, 215] on span "55" at bounding box center [904, 220] width 44 height 44
click at [764, 170] on td "00" at bounding box center [756, 179] width 54 height 55
type input "13:00"
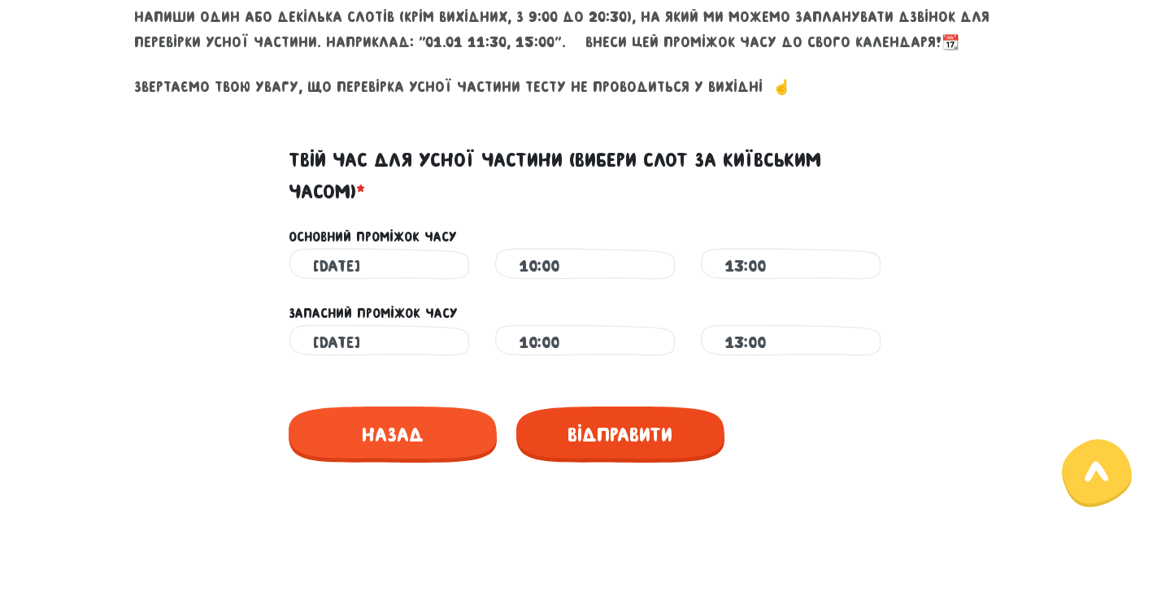
click at [611, 430] on span "Відправити" at bounding box center [620, 435] width 208 height 56
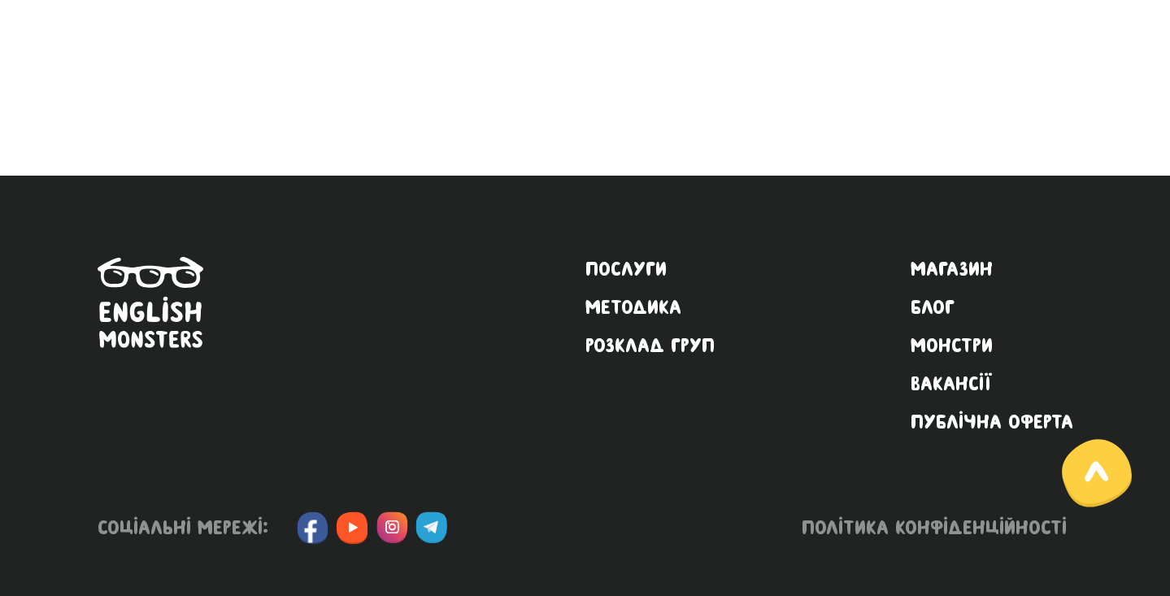
scroll to position [503, 0]
